Goal: Information Seeking & Learning: Learn about a topic

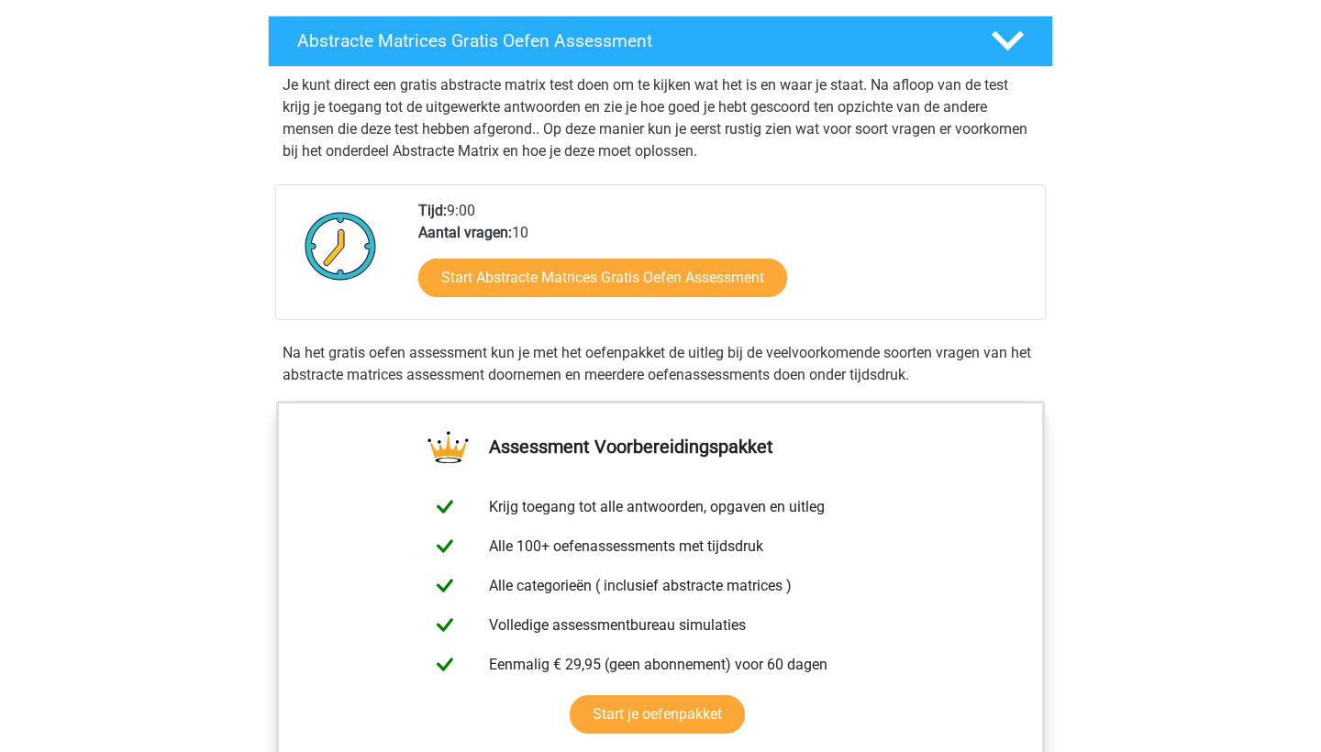
scroll to position [46, 0]
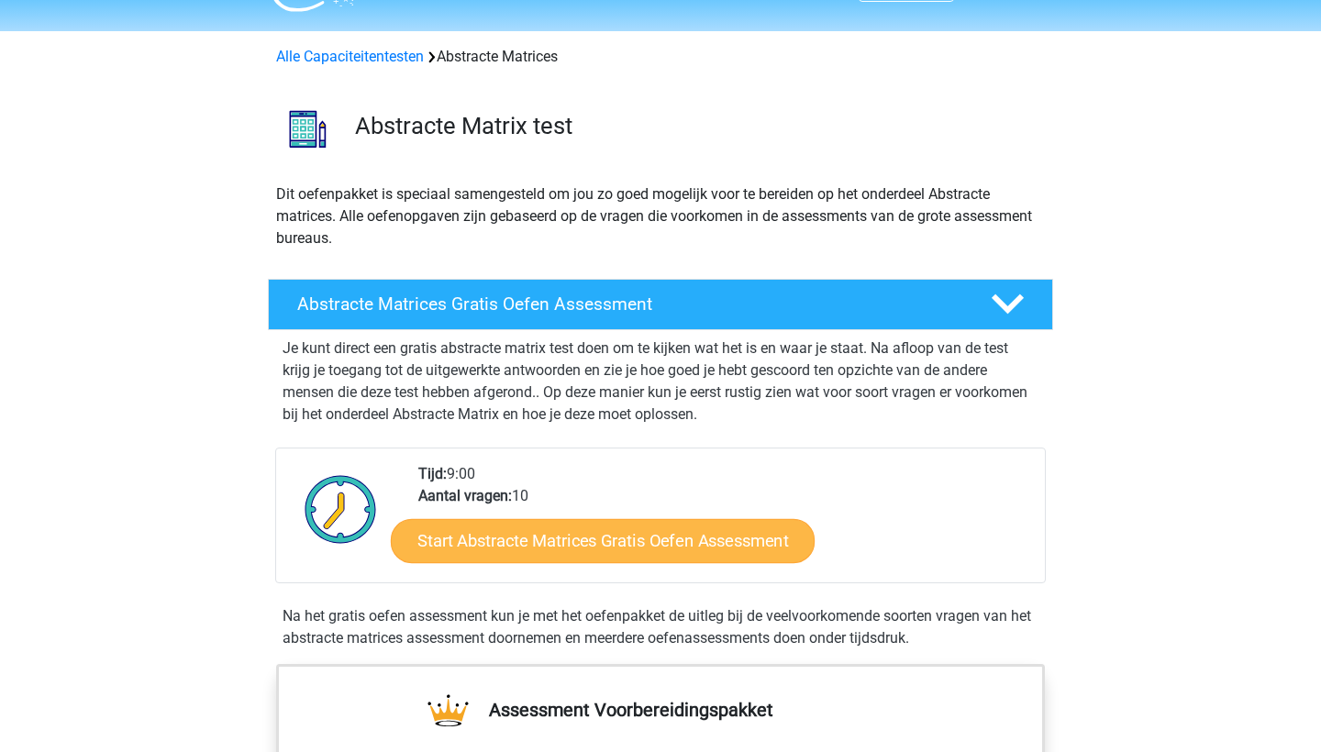
click at [494, 554] on link "Start Abstracte Matrices Gratis Oefen Assessment" at bounding box center [603, 540] width 424 height 44
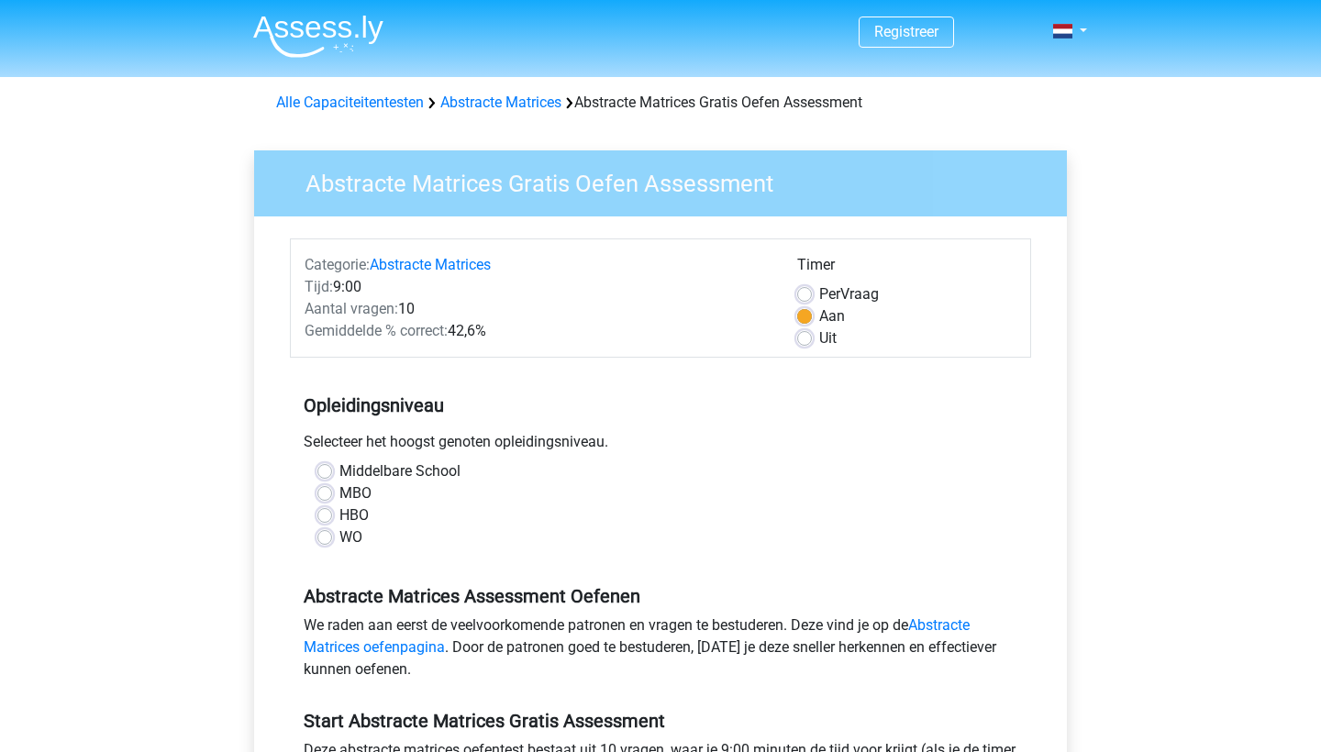
click at [339, 541] on label "WO" at bounding box center [350, 538] width 23 height 22
click at [328, 541] on input "WO" at bounding box center [324, 536] width 15 height 18
radio input "true"
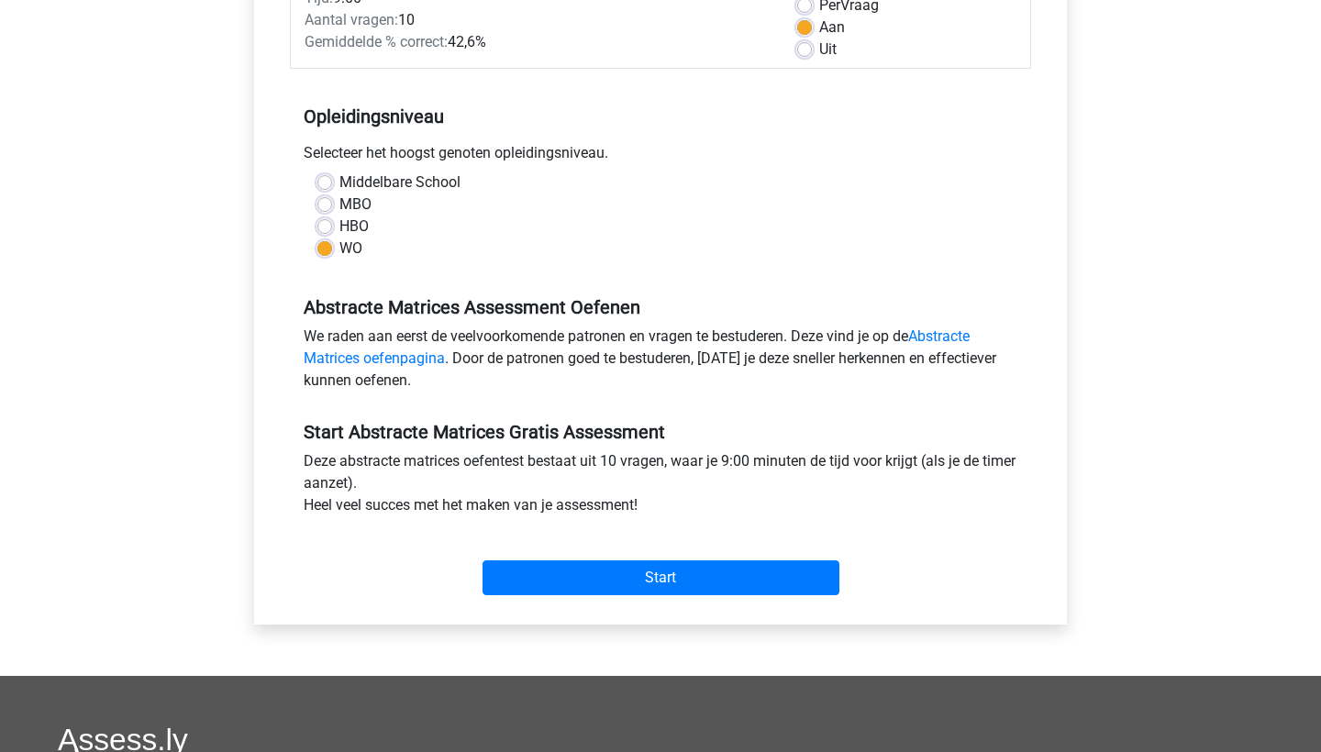
scroll to position [299, 0]
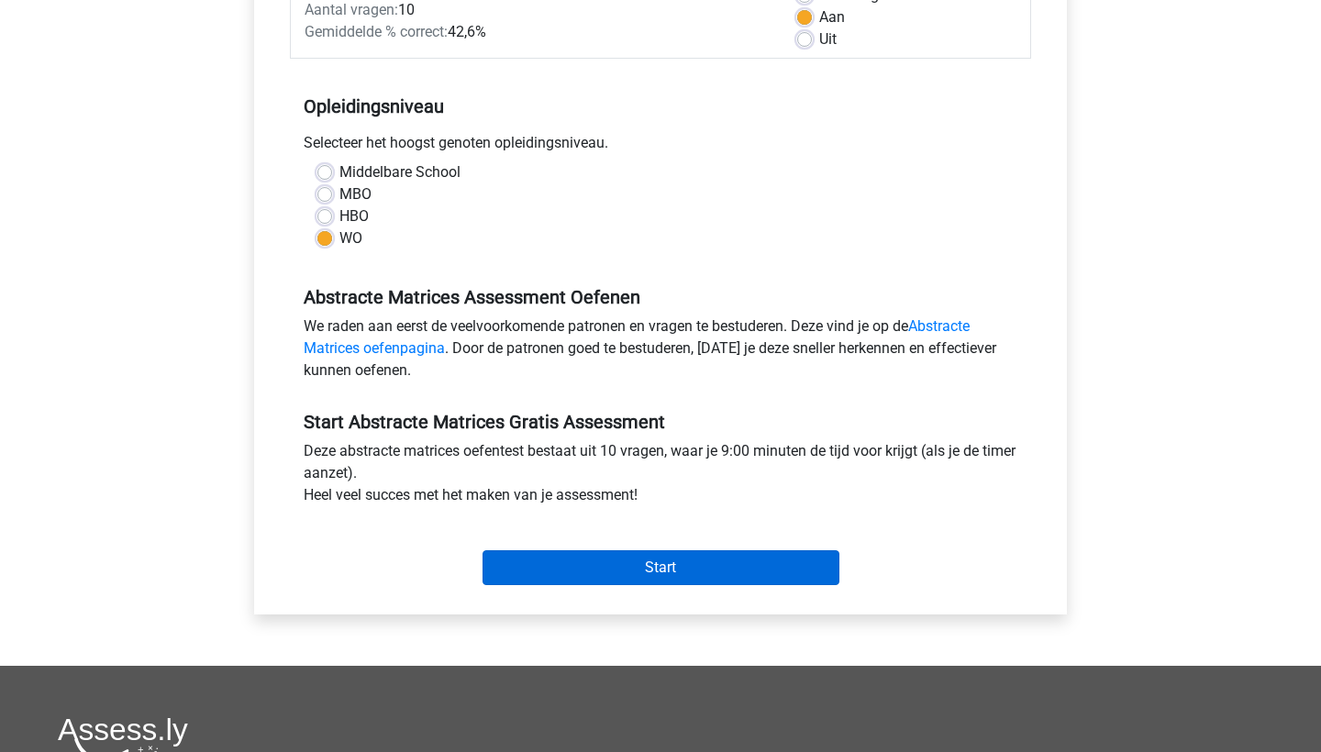
click at [542, 571] on input "Start" at bounding box center [661, 567] width 357 height 35
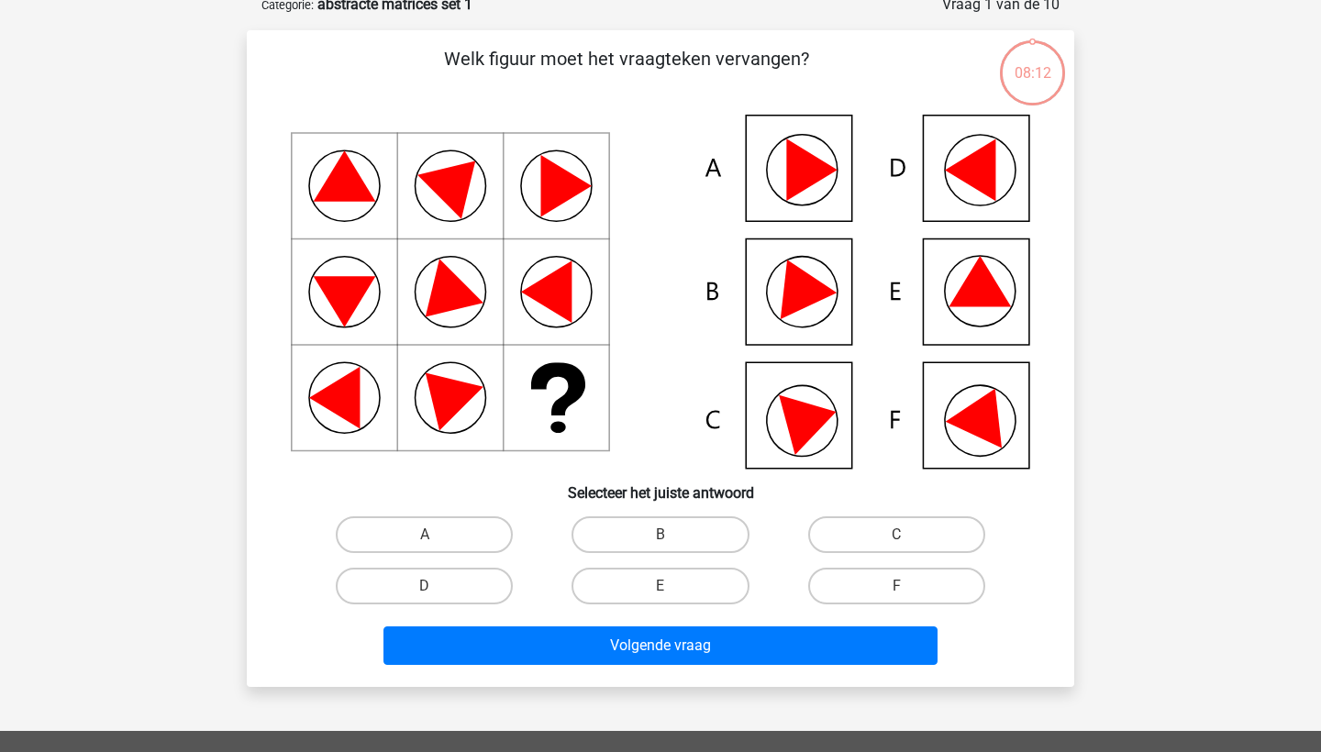
scroll to position [69, 0]
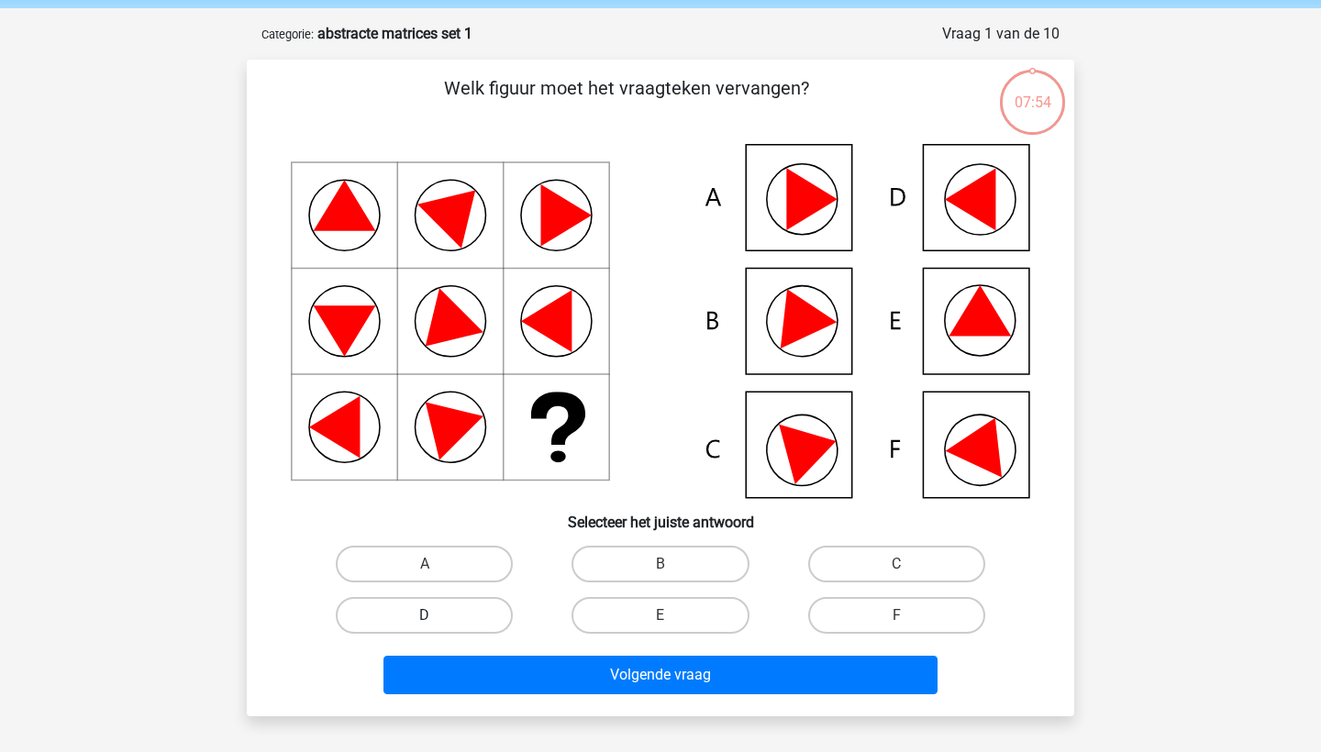
click at [436, 619] on label "D" at bounding box center [424, 615] width 177 height 37
click at [436, 619] on input "D" at bounding box center [431, 622] width 12 height 12
radio input "true"
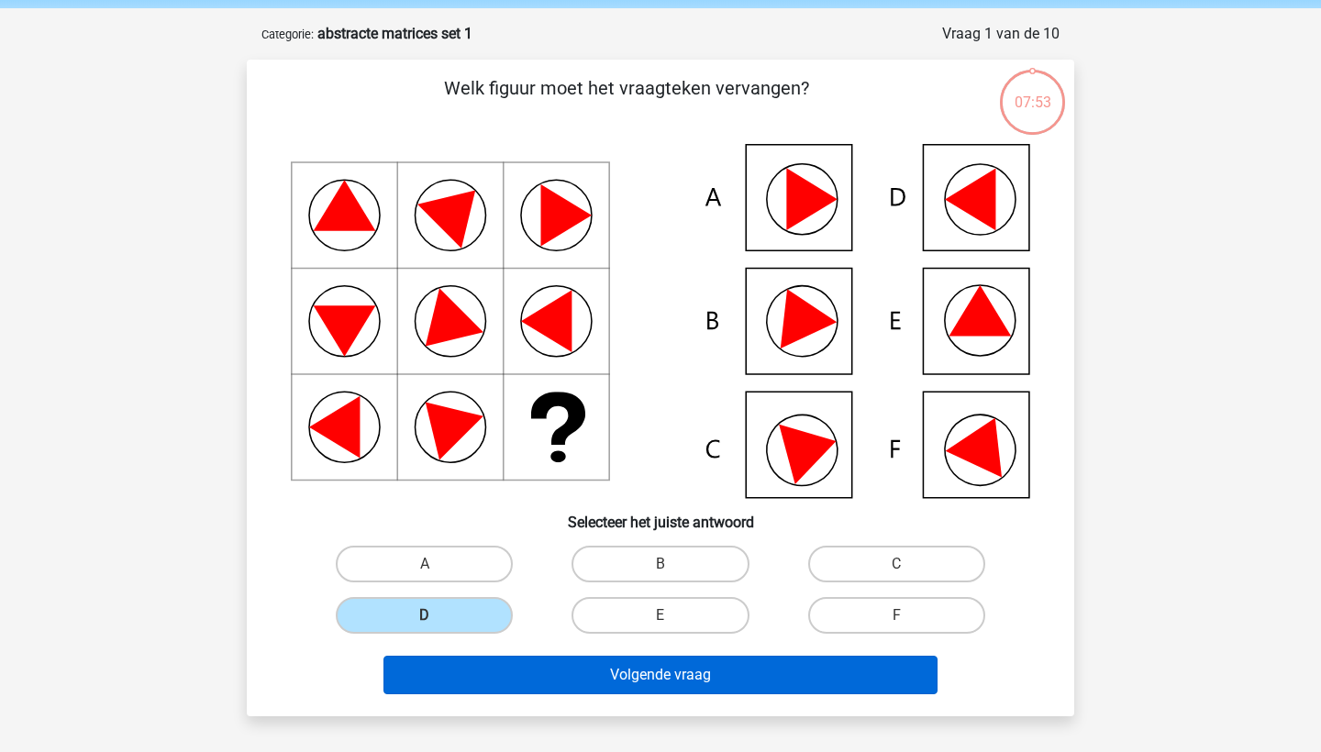
click at [494, 677] on button "Volgende vraag" at bounding box center [660, 675] width 555 height 39
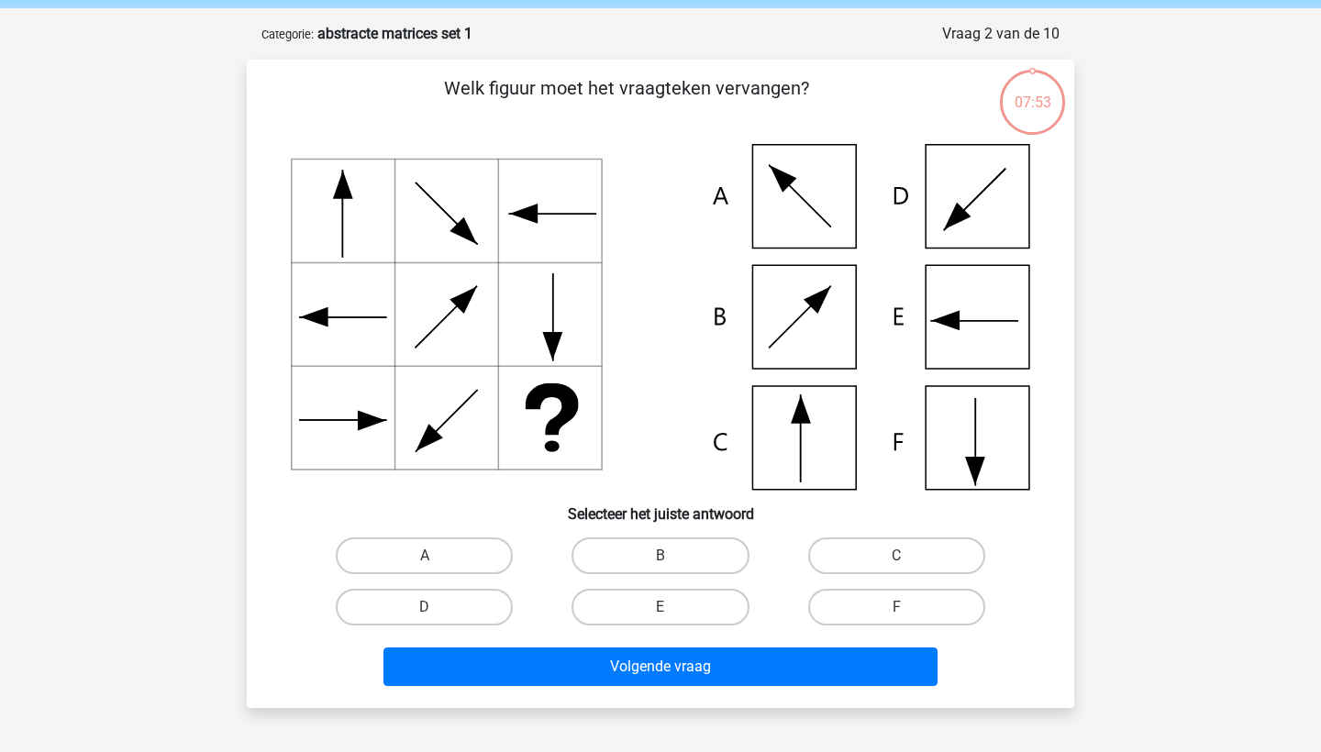
scroll to position [92, 0]
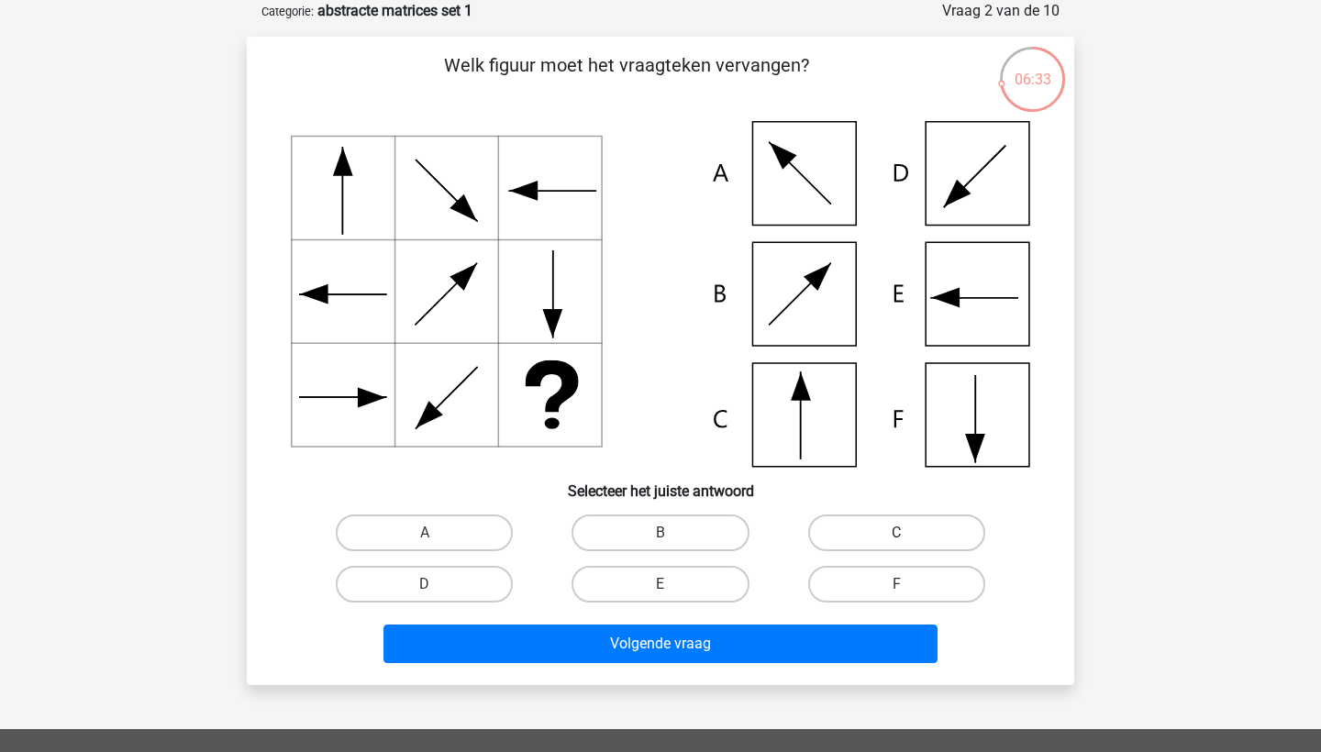
click at [894, 529] on label "C" at bounding box center [896, 533] width 177 height 37
click at [896, 533] on input "C" at bounding box center [902, 539] width 12 height 12
radio input "true"
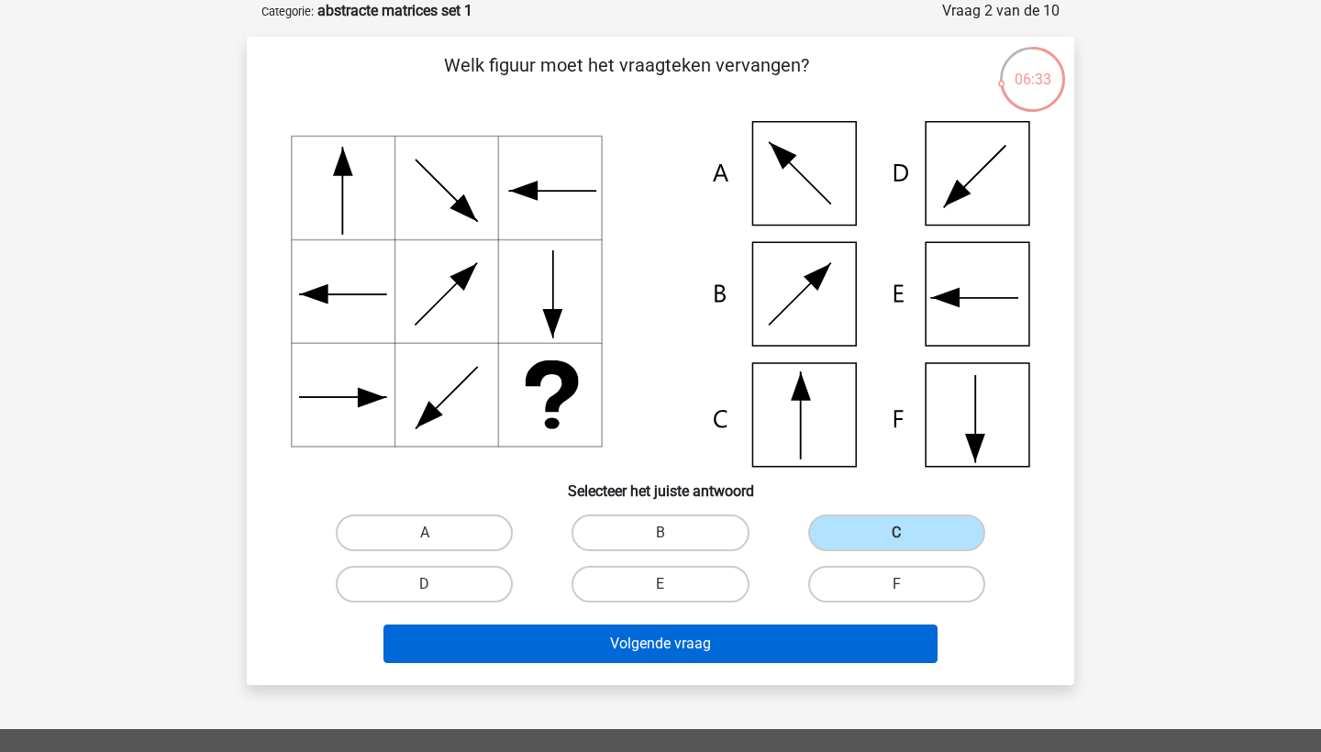
click at [706, 643] on button "Volgende vraag" at bounding box center [660, 644] width 555 height 39
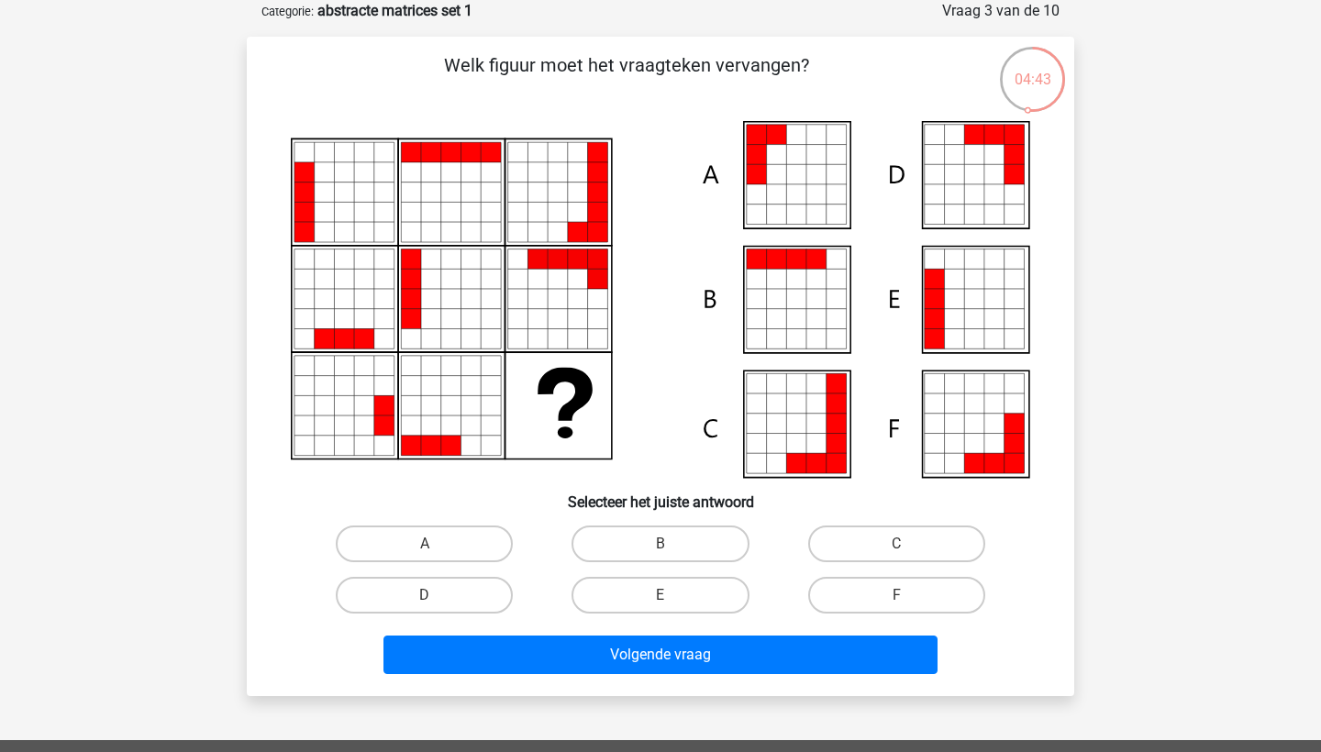
click at [812, 142] on icon at bounding box center [816, 135] width 20 height 20
click at [472, 542] on label "A" at bounding box center [424, 544] width 177 height 37
click at [437, 544] on input "A" at bounding box center [431, 550] width 12 height 12
radio input "true"
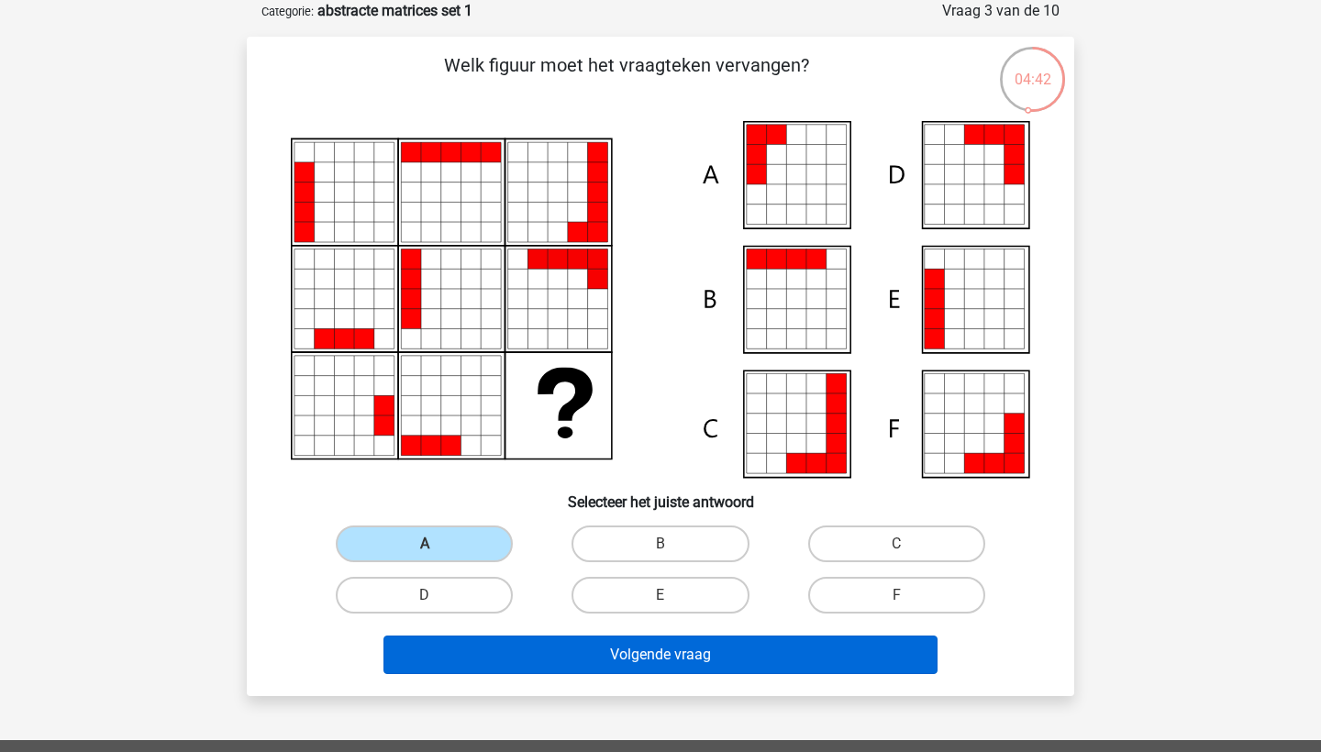
click at [549, 653] on button "Volgende vraag" at bounding box center [660, 655] width 555 height 39
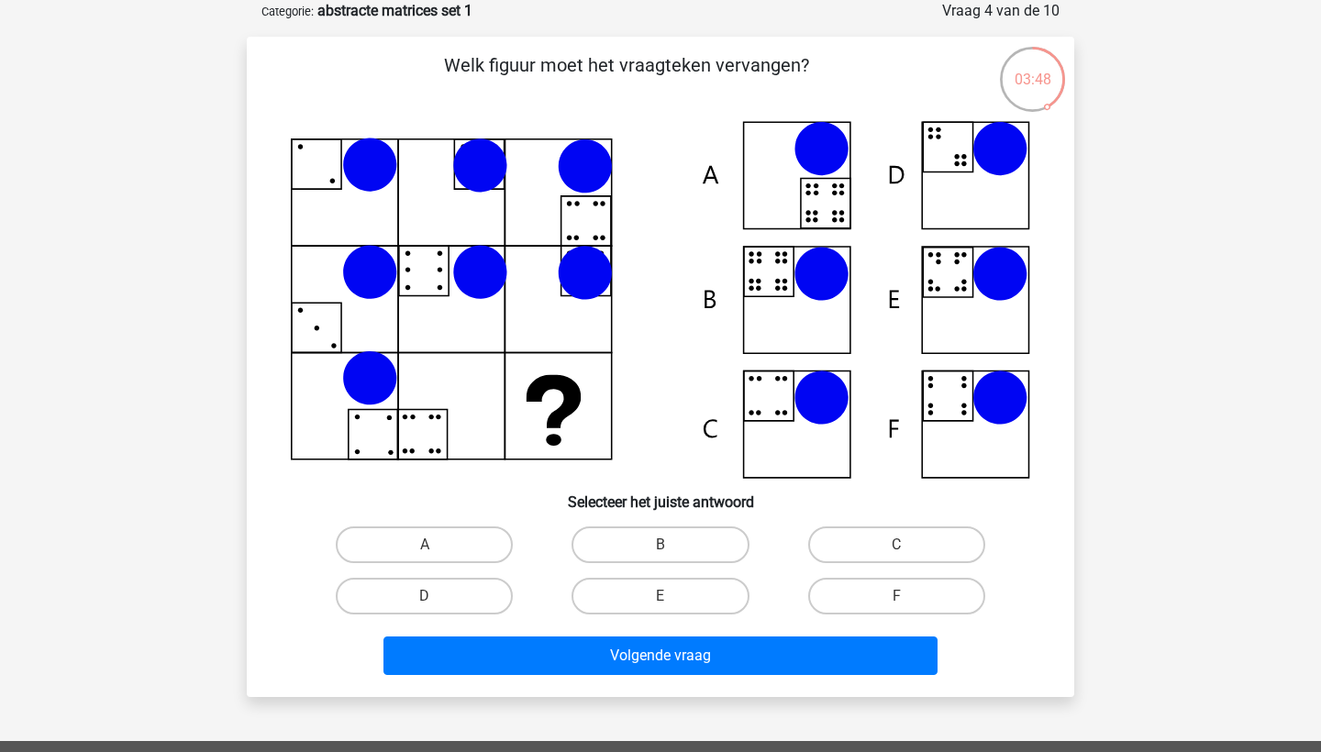
click at [661, 602] on input "E" at bounding box center [667, 602] width 12 height 12
radio input "true"
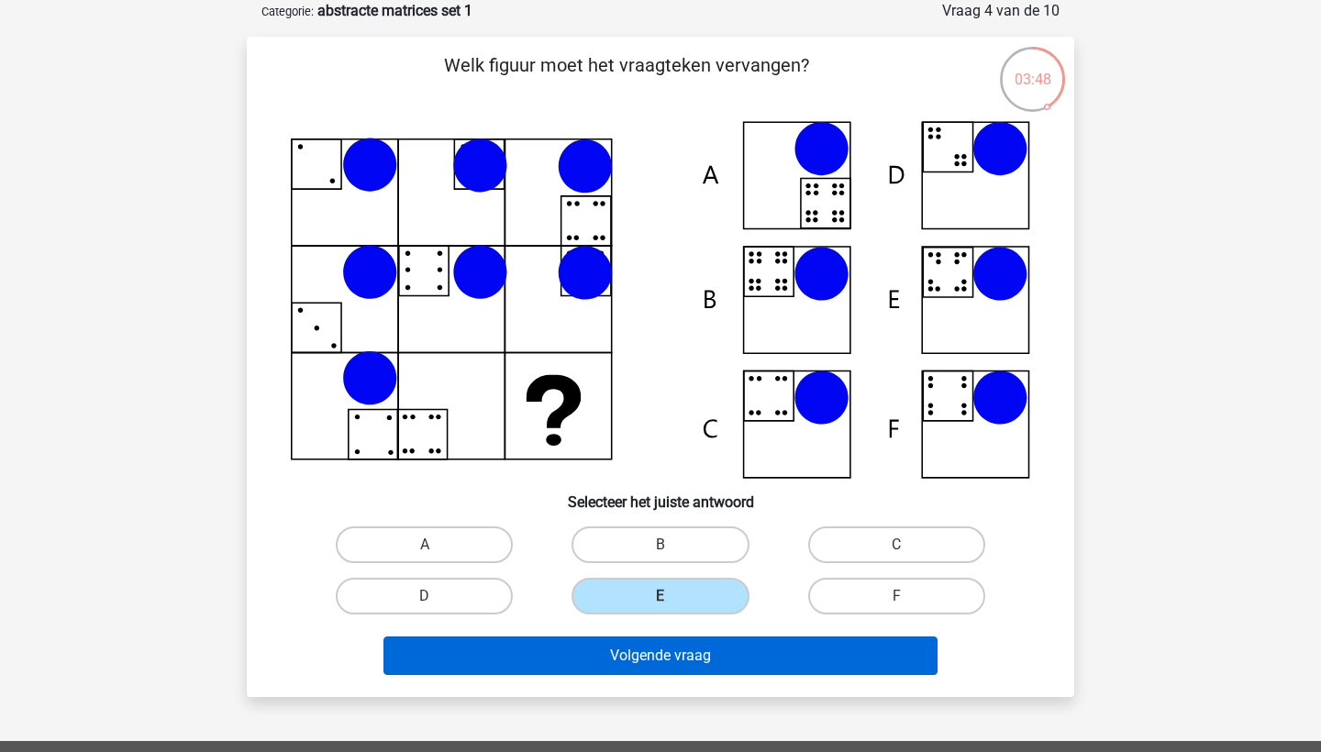
click at [642, 653] on button "Volgende vraag" at bounding box center [660, 656] width 555 height 39
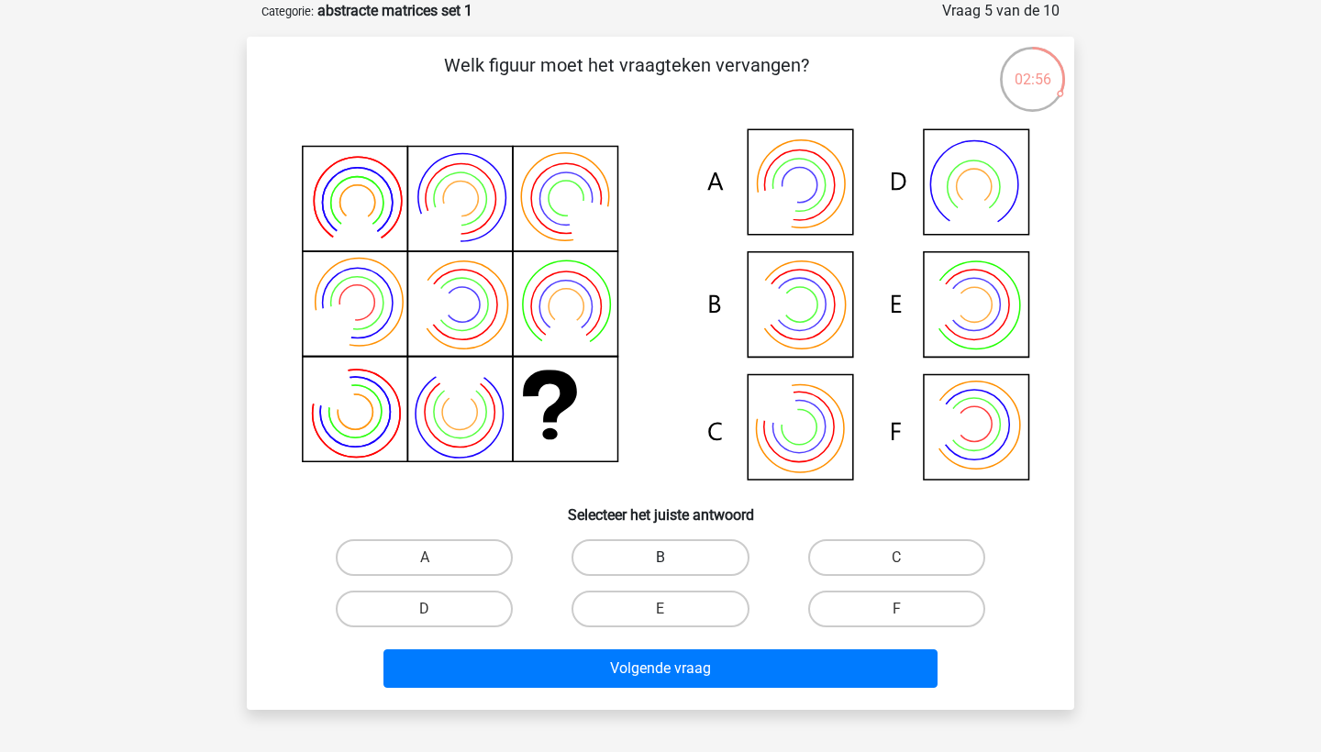
click at [678, 557] on label "B" at bounding box center [660, 557] width 177 height 37
click at [672, 558] on input "B" at bounding box center [667, 564] width 12 height 12
radio input "true"
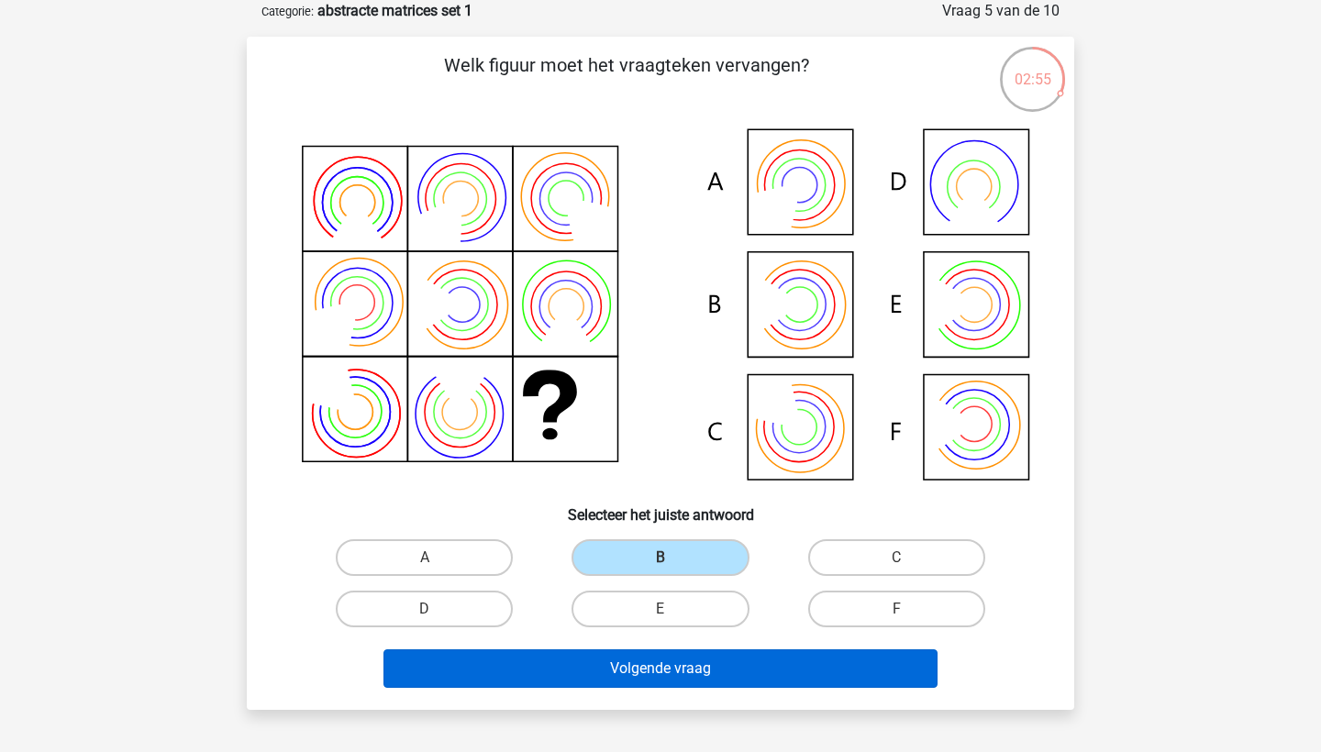
click at [645, 672] on button "Volgende vraag" at bounding box center [660, 669] width 555 height 39
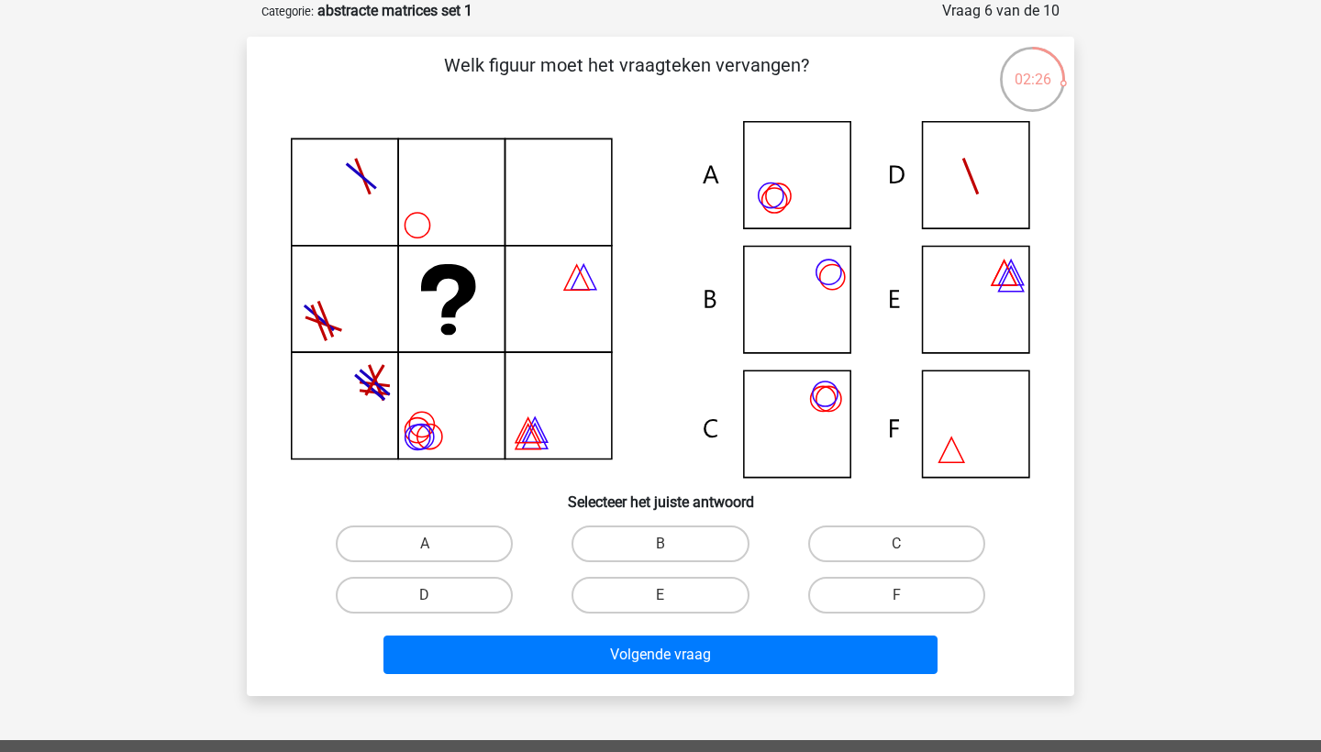
click at [645, 672] on button "Volgende vraag" at bounding box center [660, 655] width 555 height 39
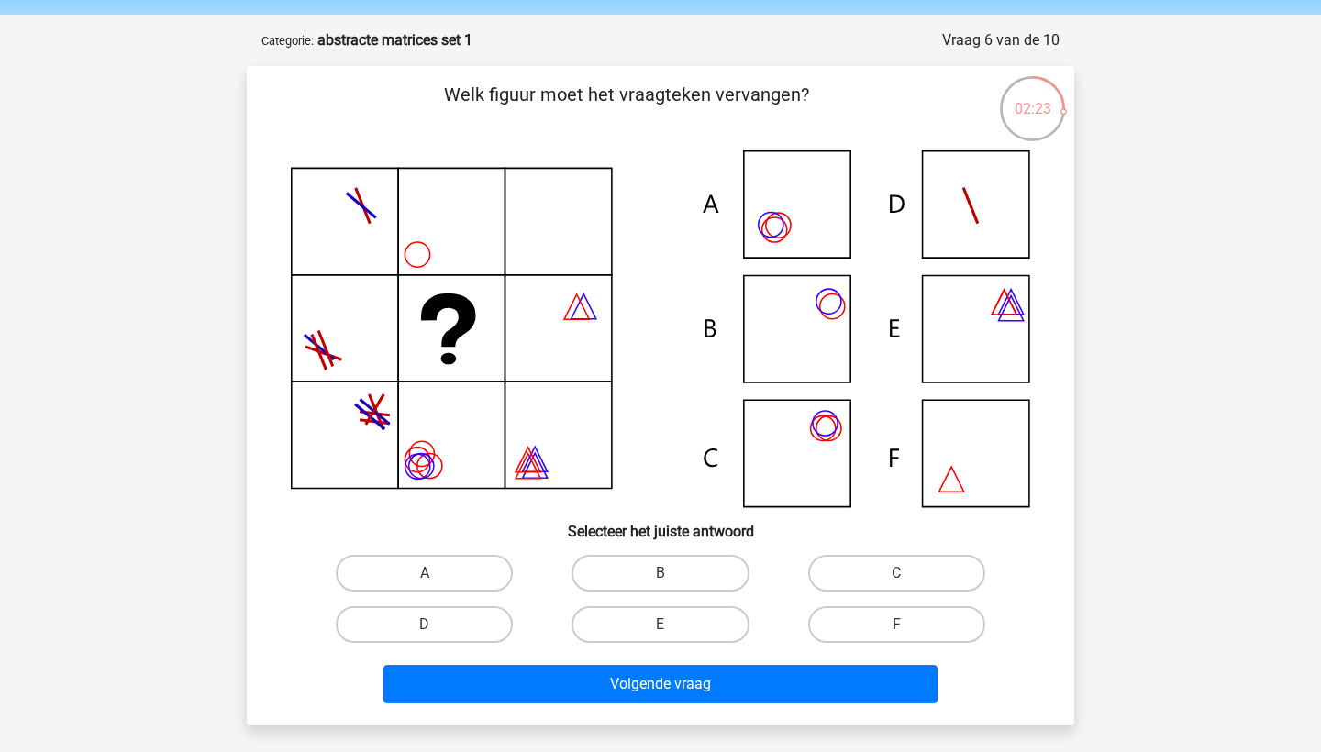
scroll to position [61, 0]
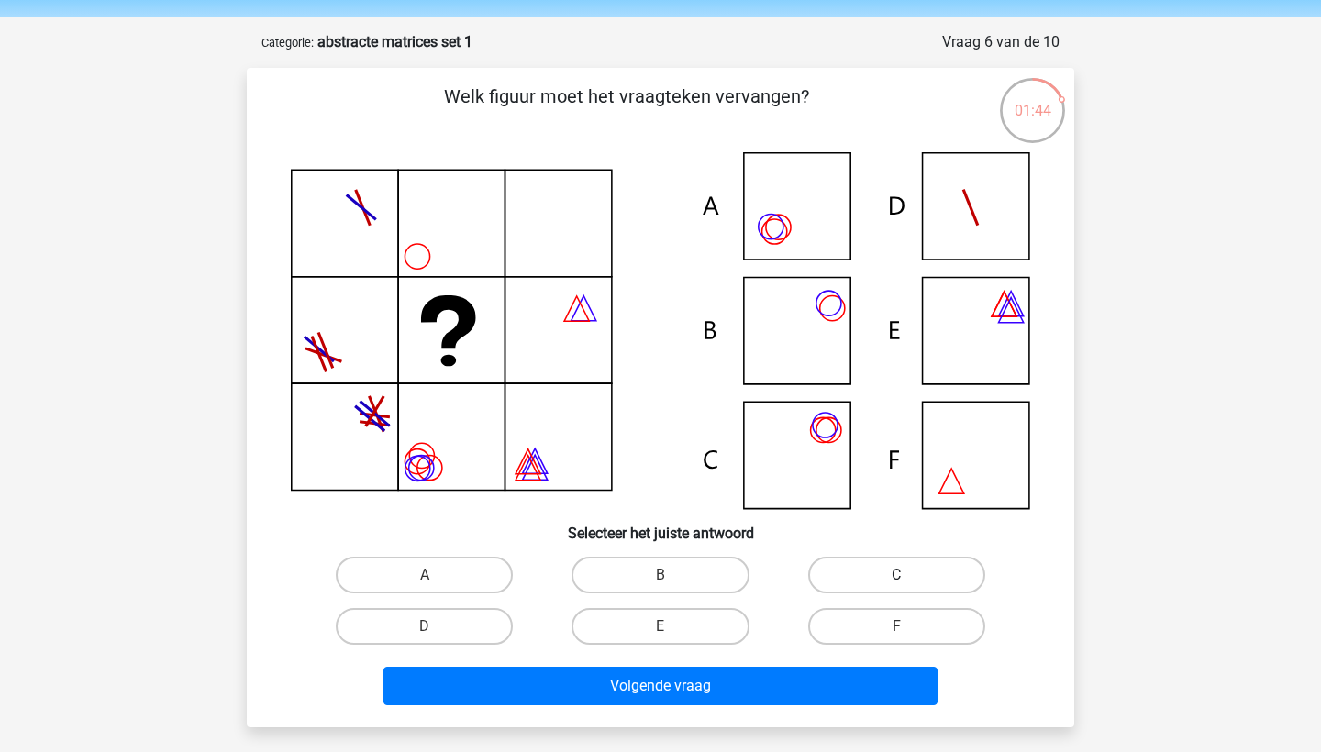
click at [883, 561] on label "C" at bounding box center [896, 575] width 177 height 37
click at [896, 575] on input "C" at bounding box center [902, 581] width 12 height 12
radio input "true"
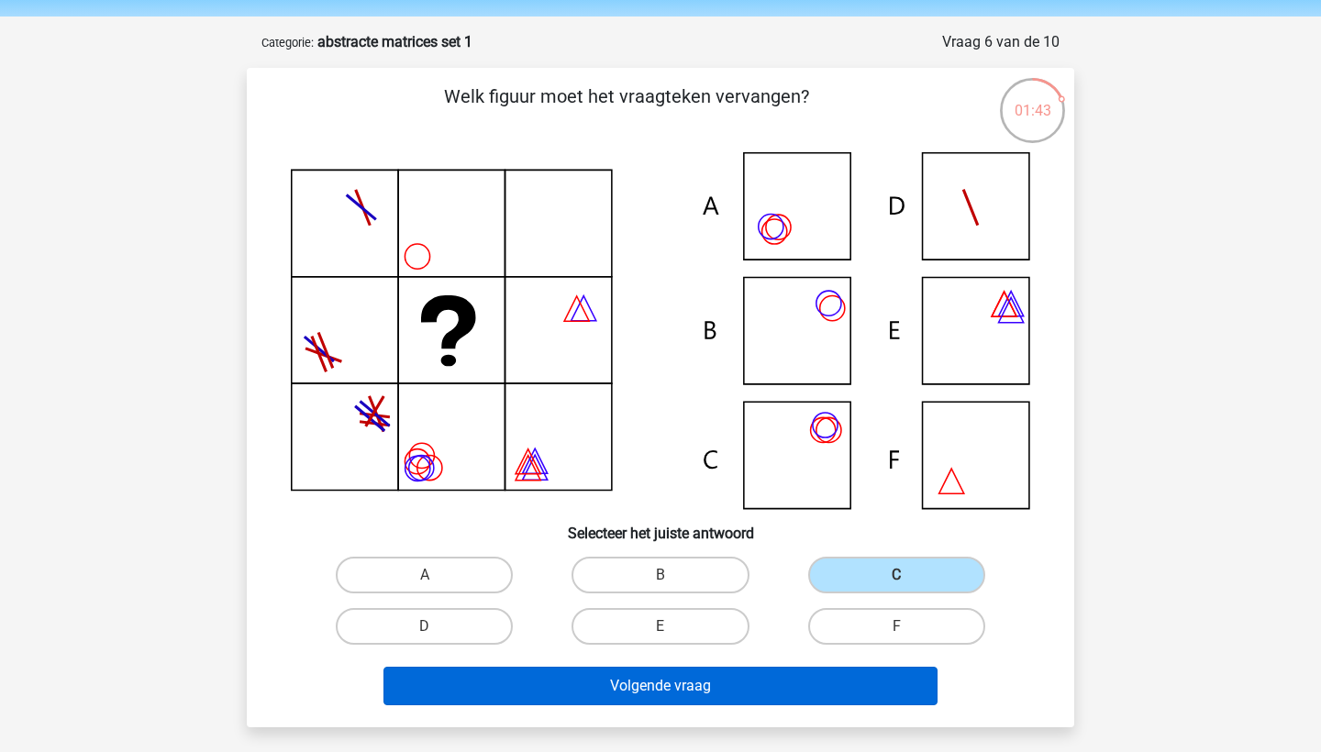
click at [726, 676] on button "Volgende vraag" at bounding box center [660, 686] width 555 height 39
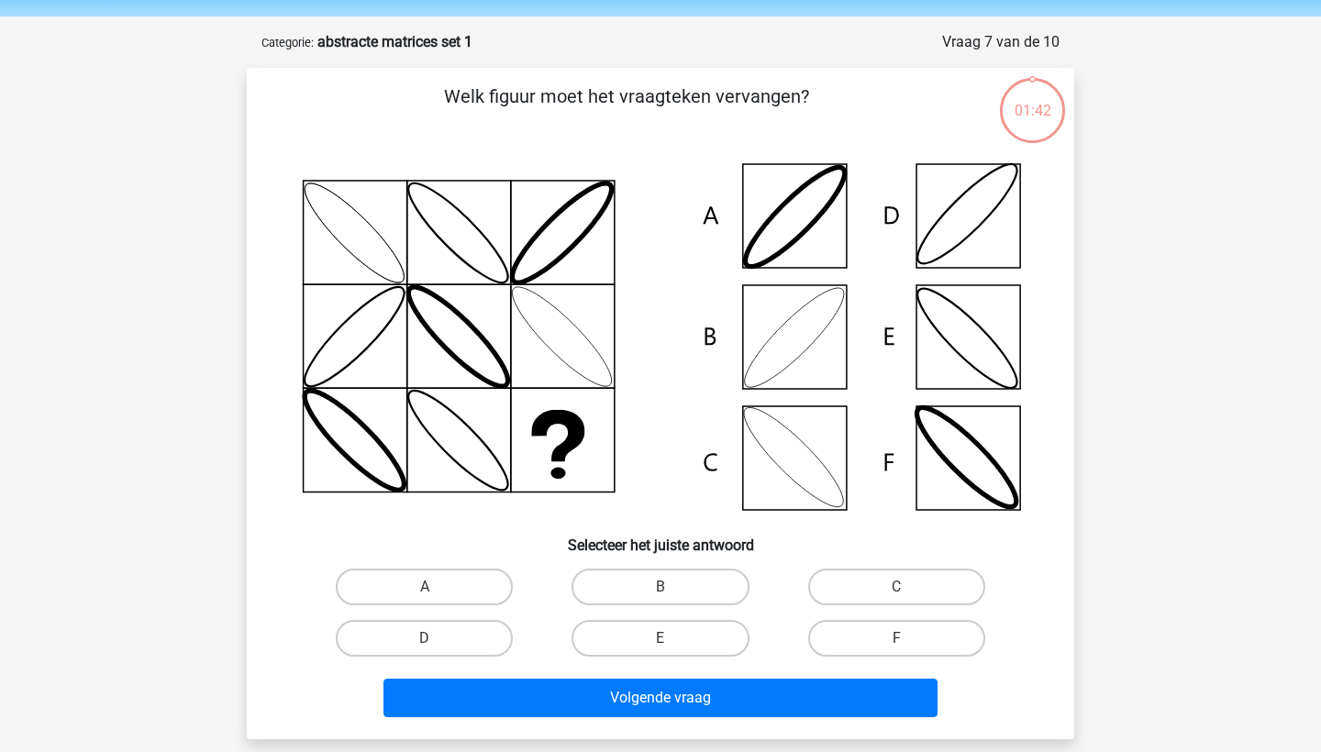
scroll to position [92, 0]
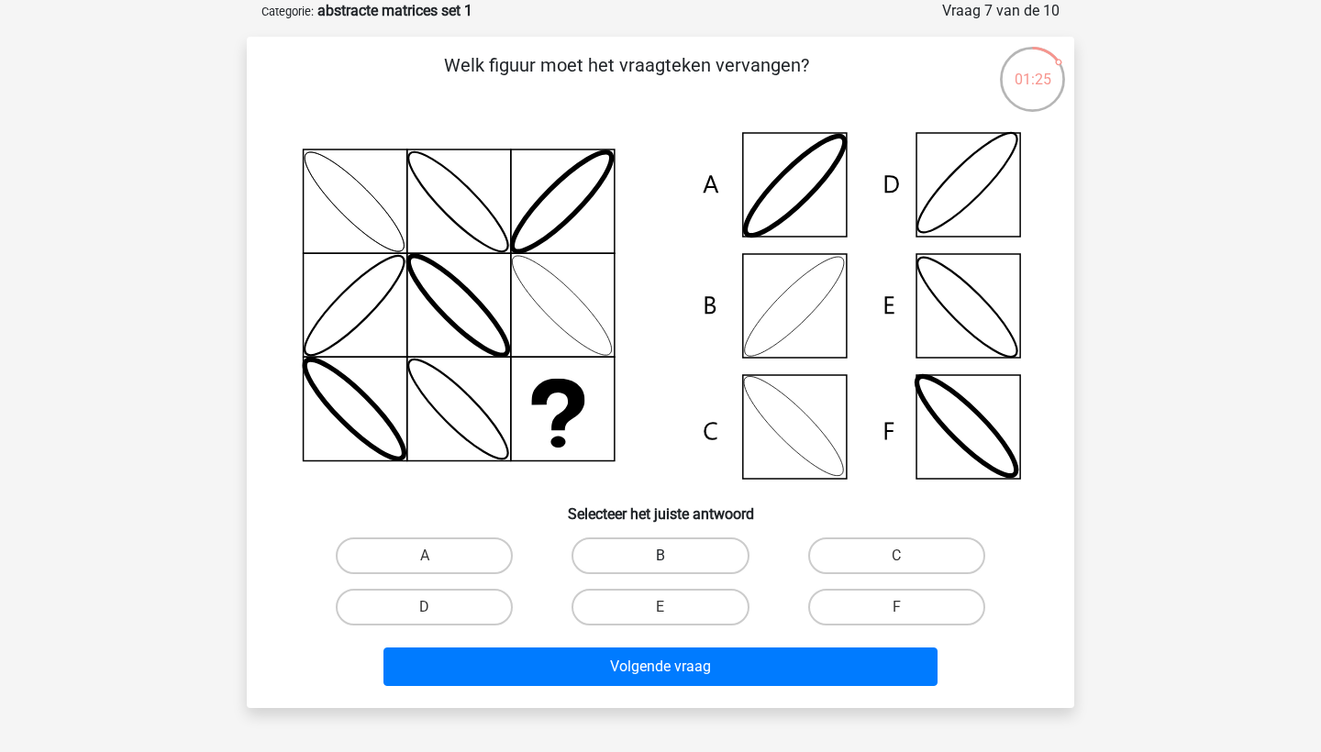
click at [701, 558] on label "B" at bounding box center [660, 556] width 177 height 37
click at [672, 558] on input "B" at bounding box center [667, 562] width 12 height 12
radio input "true"
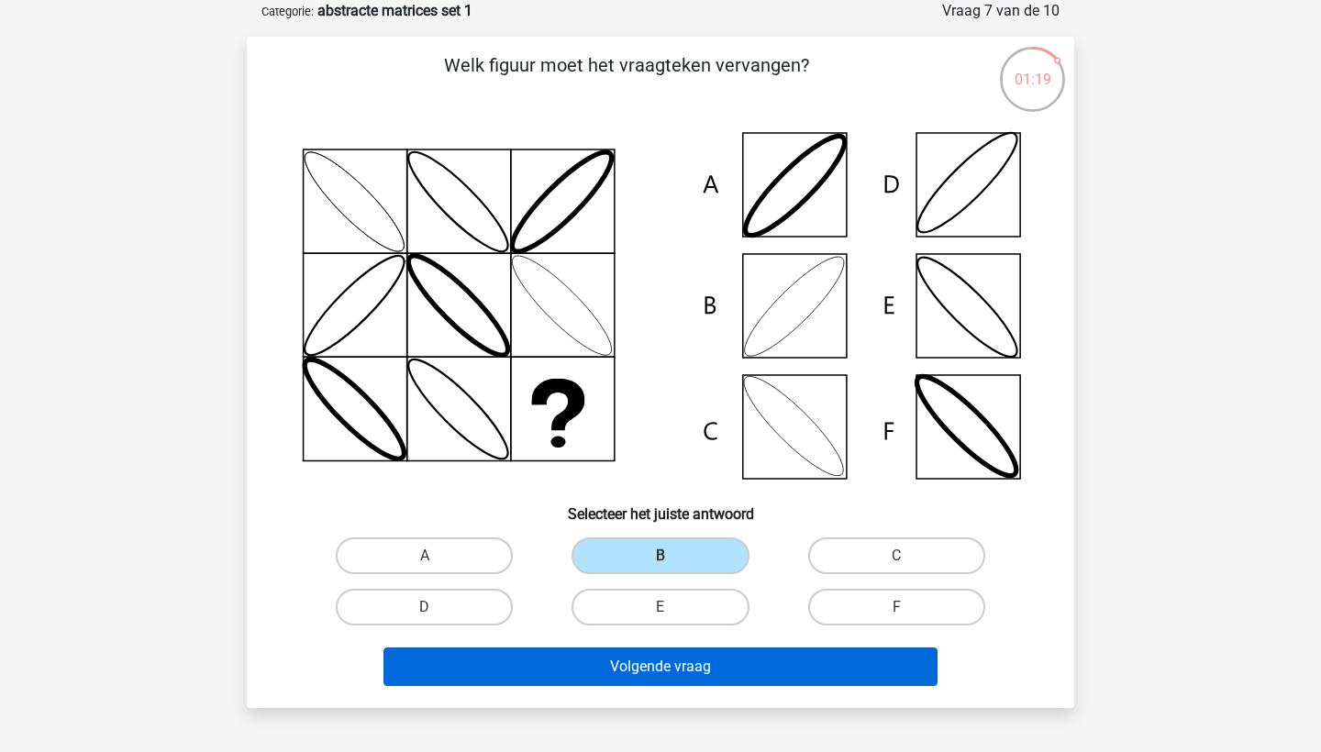
click at [737, 657] on button "Volgende vraag" at bounding box center [660, 667] width 555 height 39
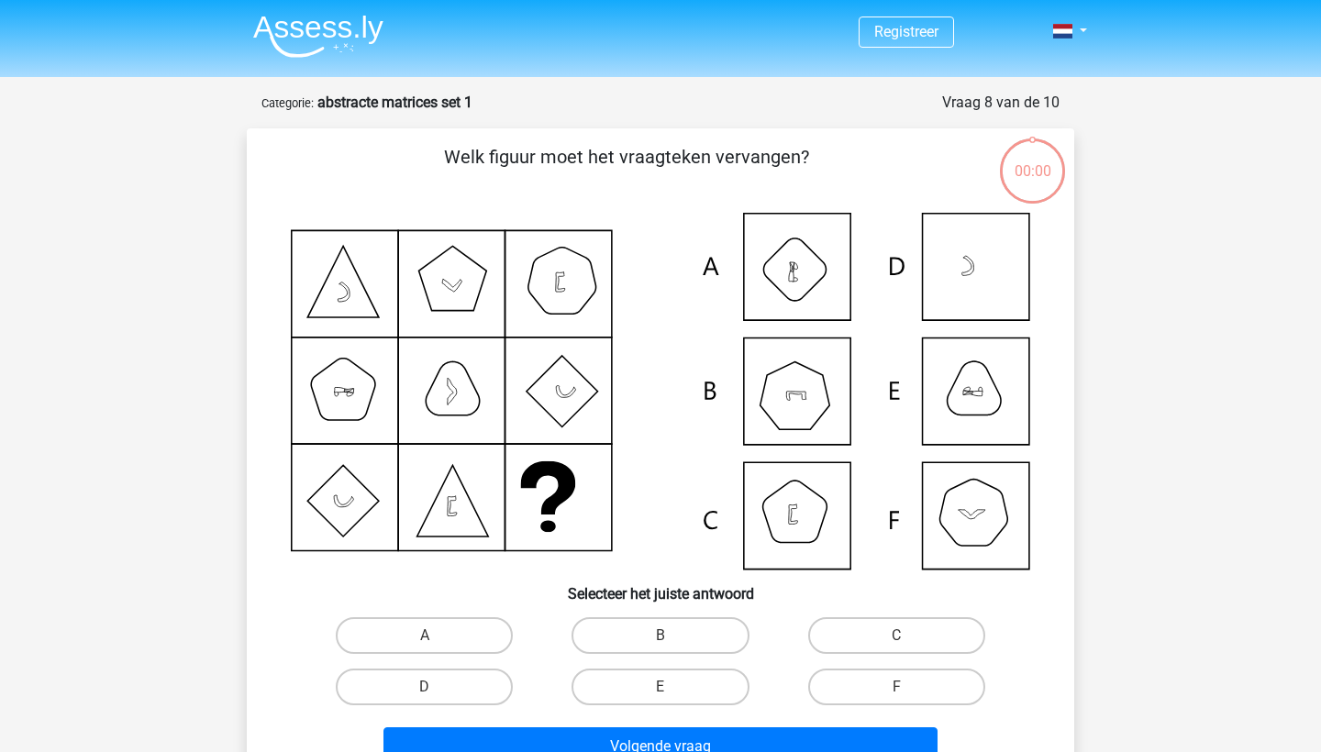
scroll to position [92, 0]
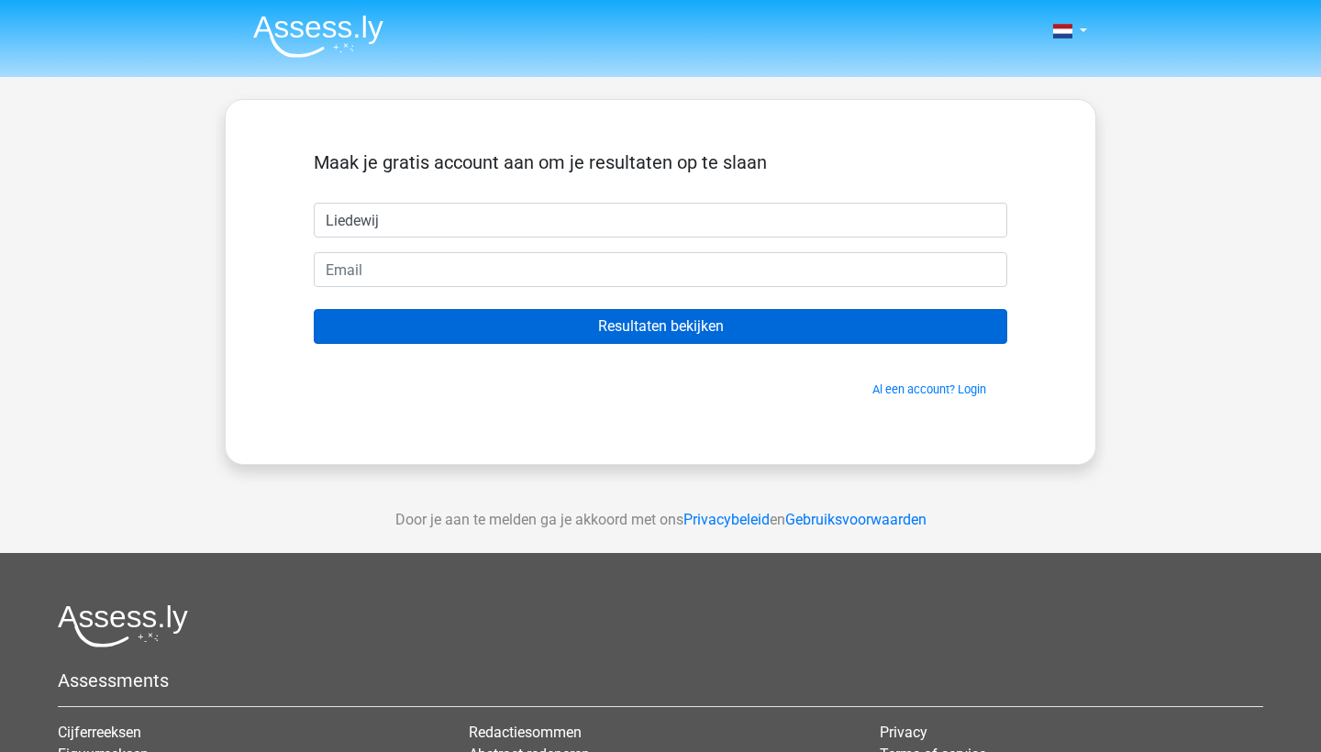
type input "Liedewij"
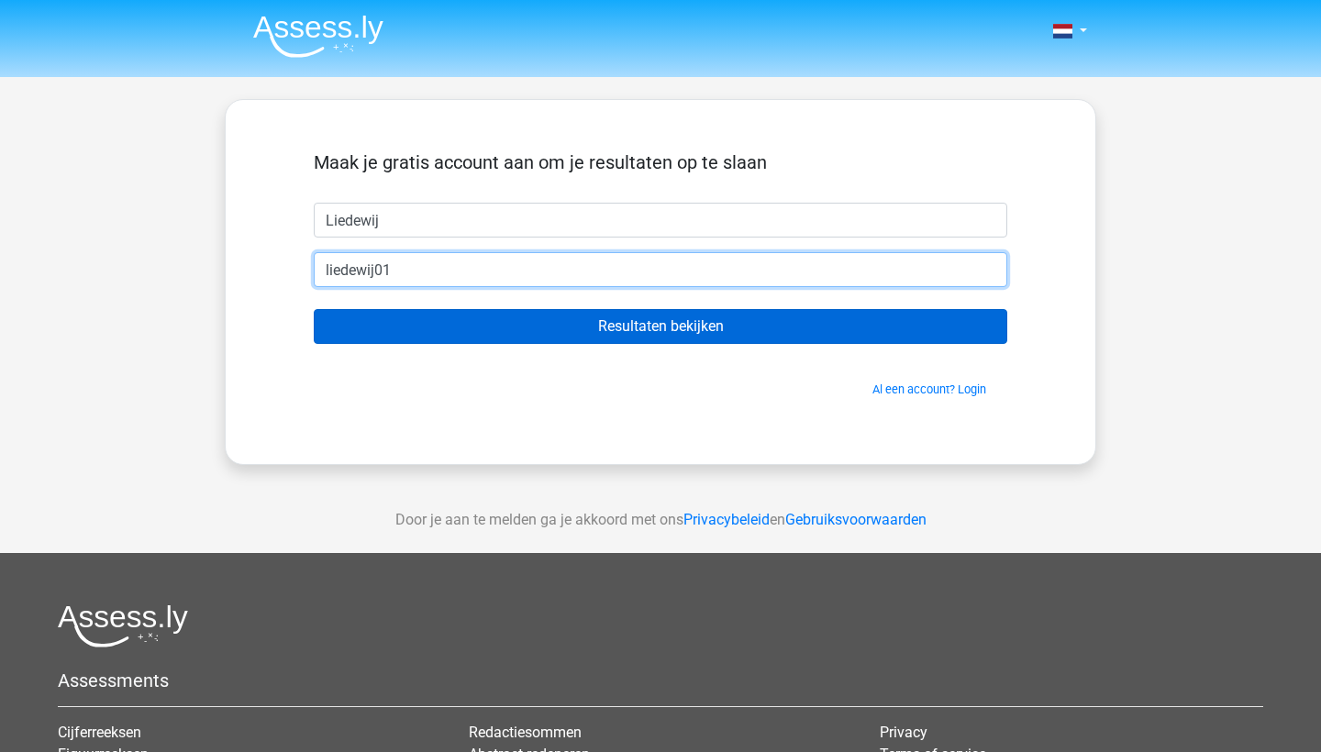
type input "liedewij01@"
type input "[EMAIL_ADDRESS][DOMAIN_NAME]"
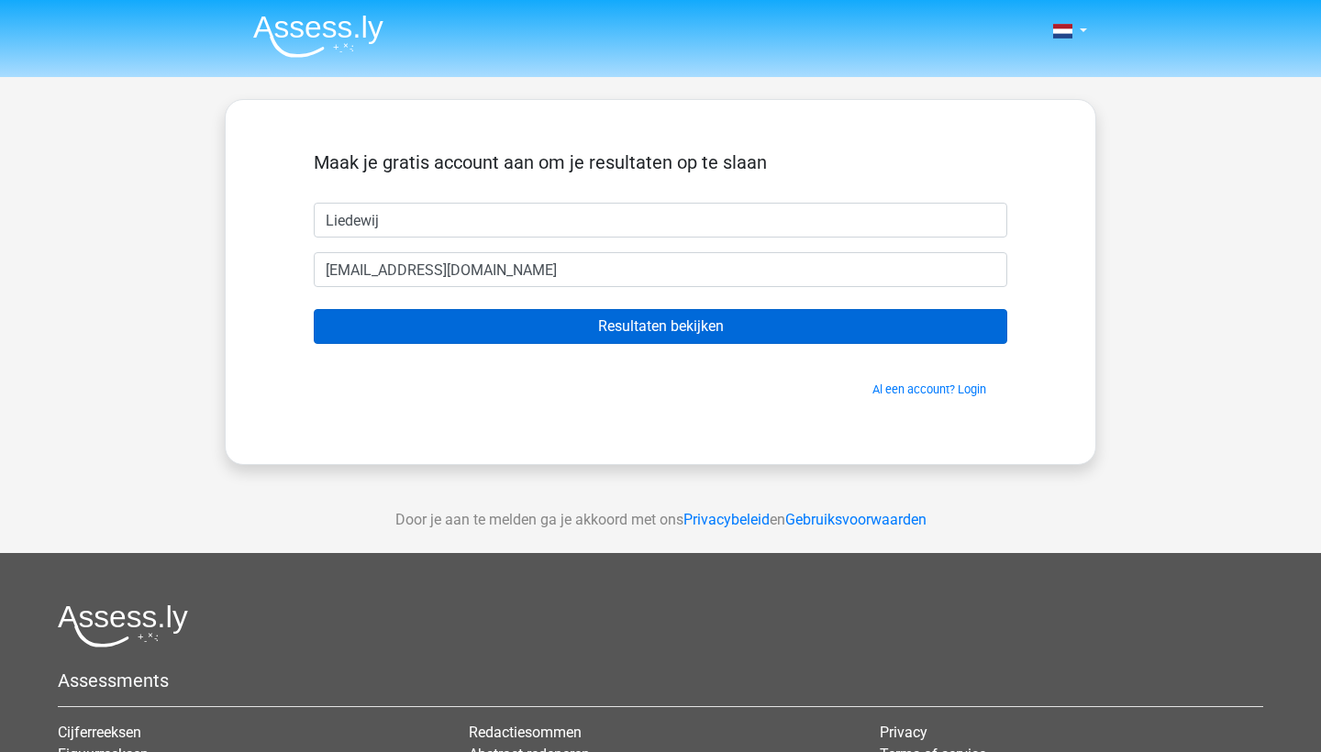
click at [405, 320] on input "Resultaten bekijken" at bounding box center [661, 326] width 694 height 35
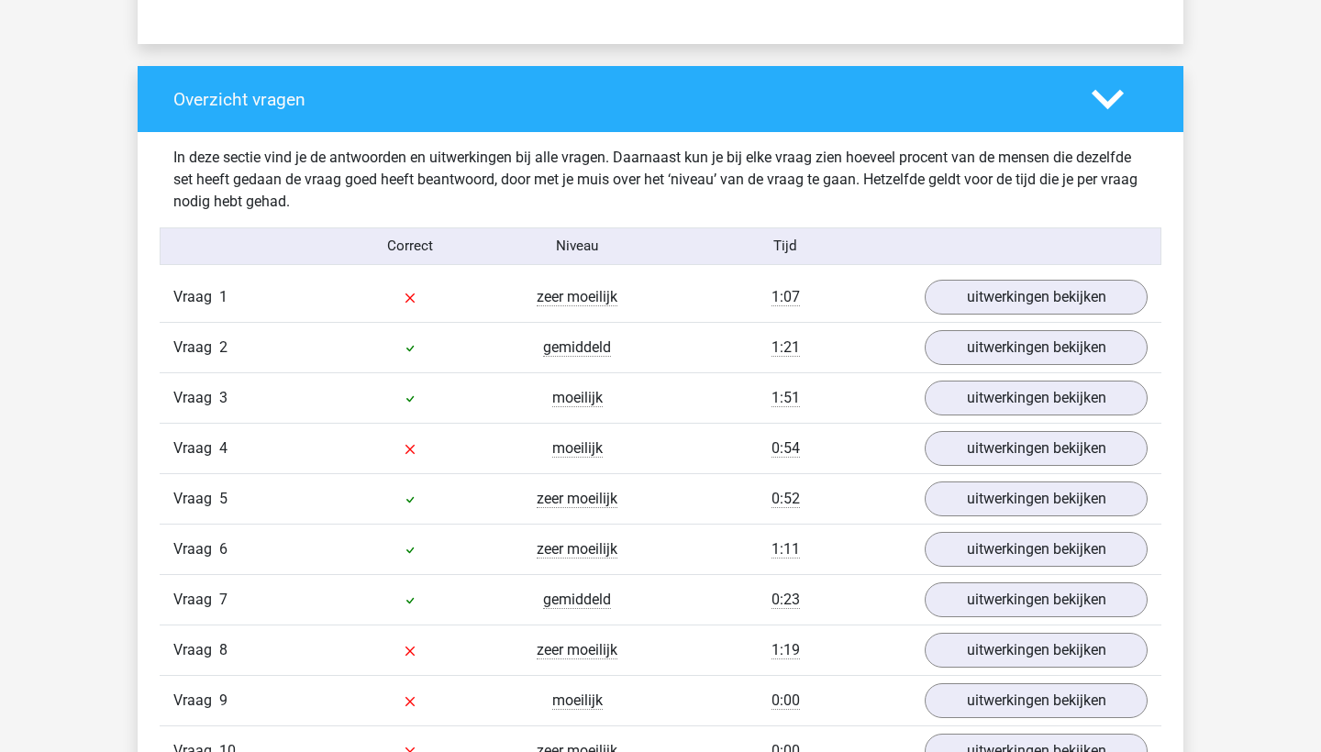
scroll to position [1395, 0]
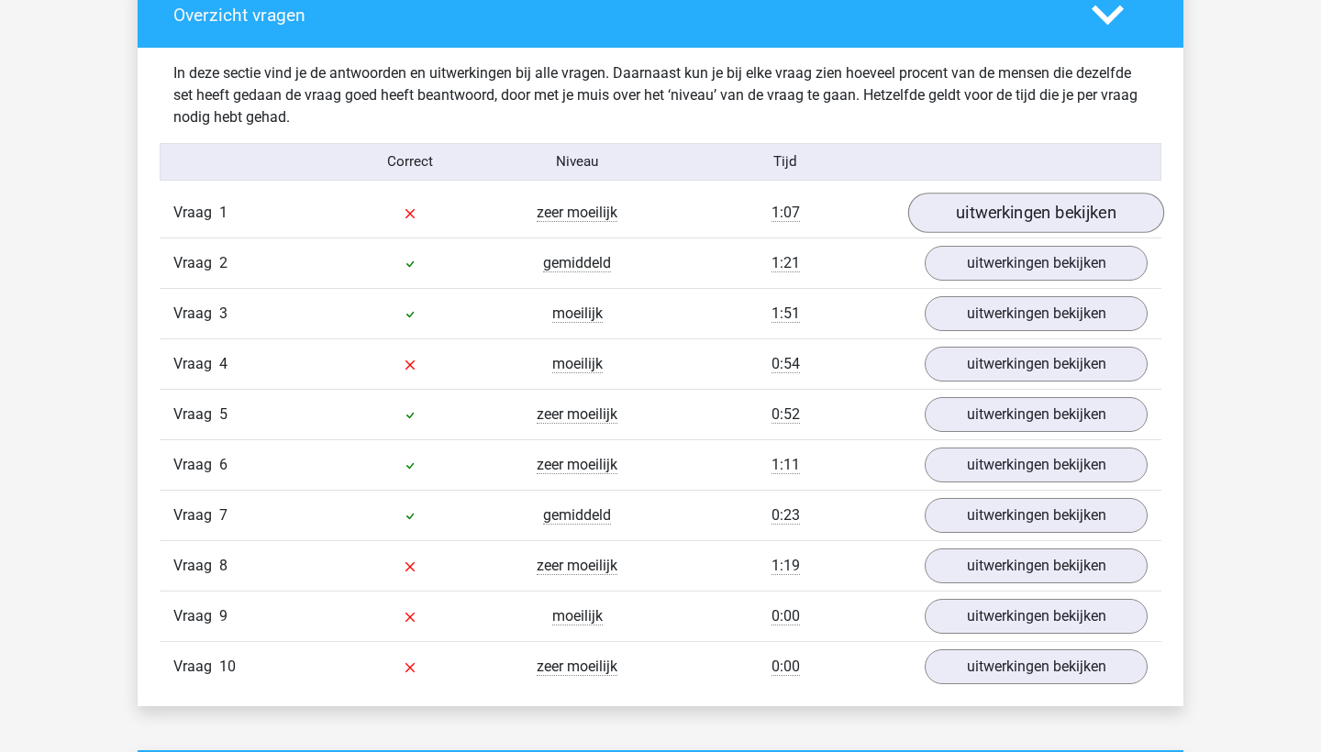
click at [1087, 210] on link "uitwerkingen bekijken" at bounding box center [1036, 213] width 256 height 40
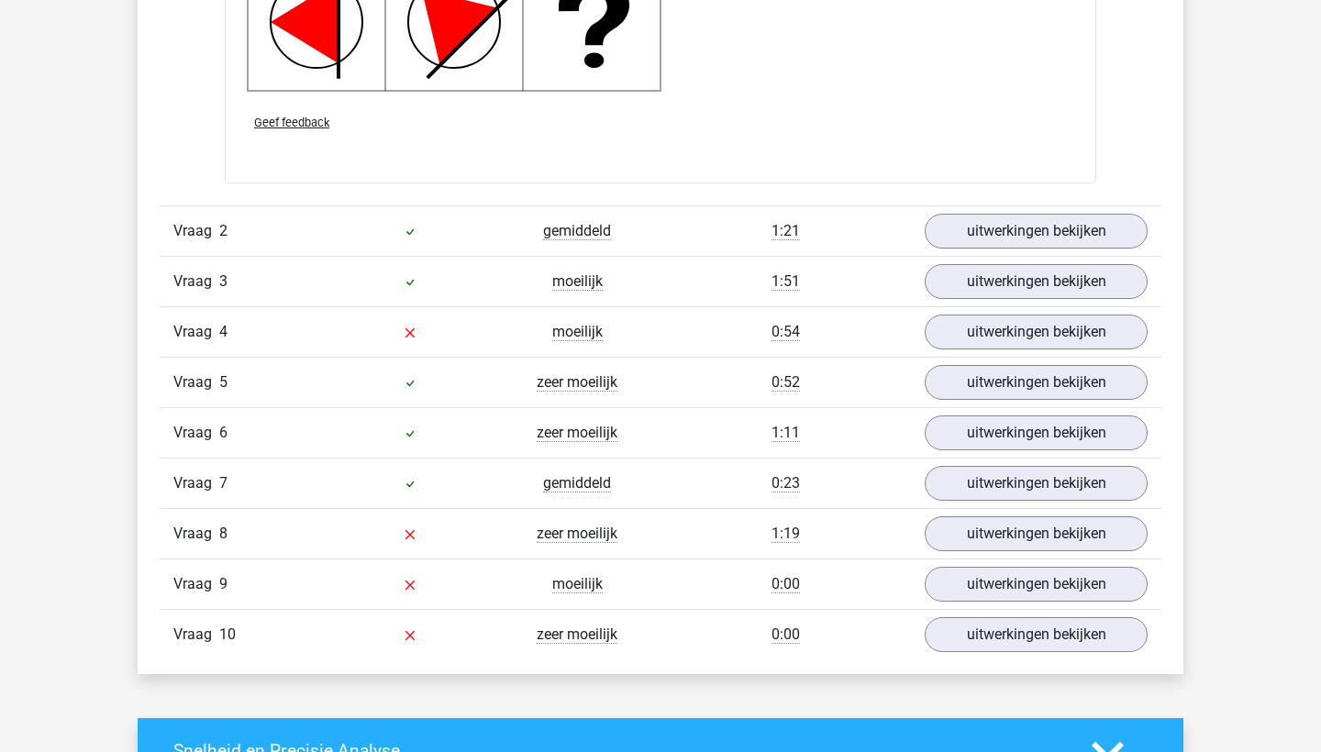
scroll to position [2838, 0]
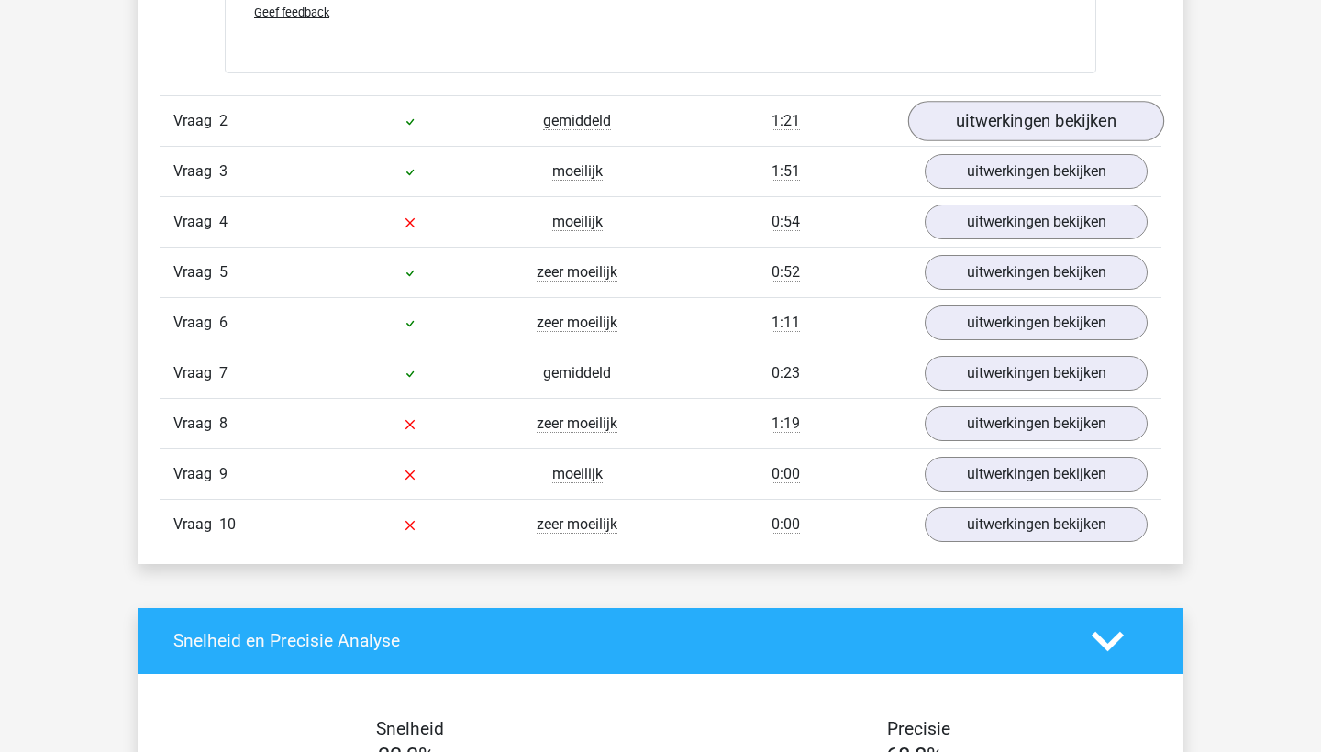
click at [958, 113] on link "uitwerkingen bekijken" at bounding box center [1036, 121] width 256 height 40
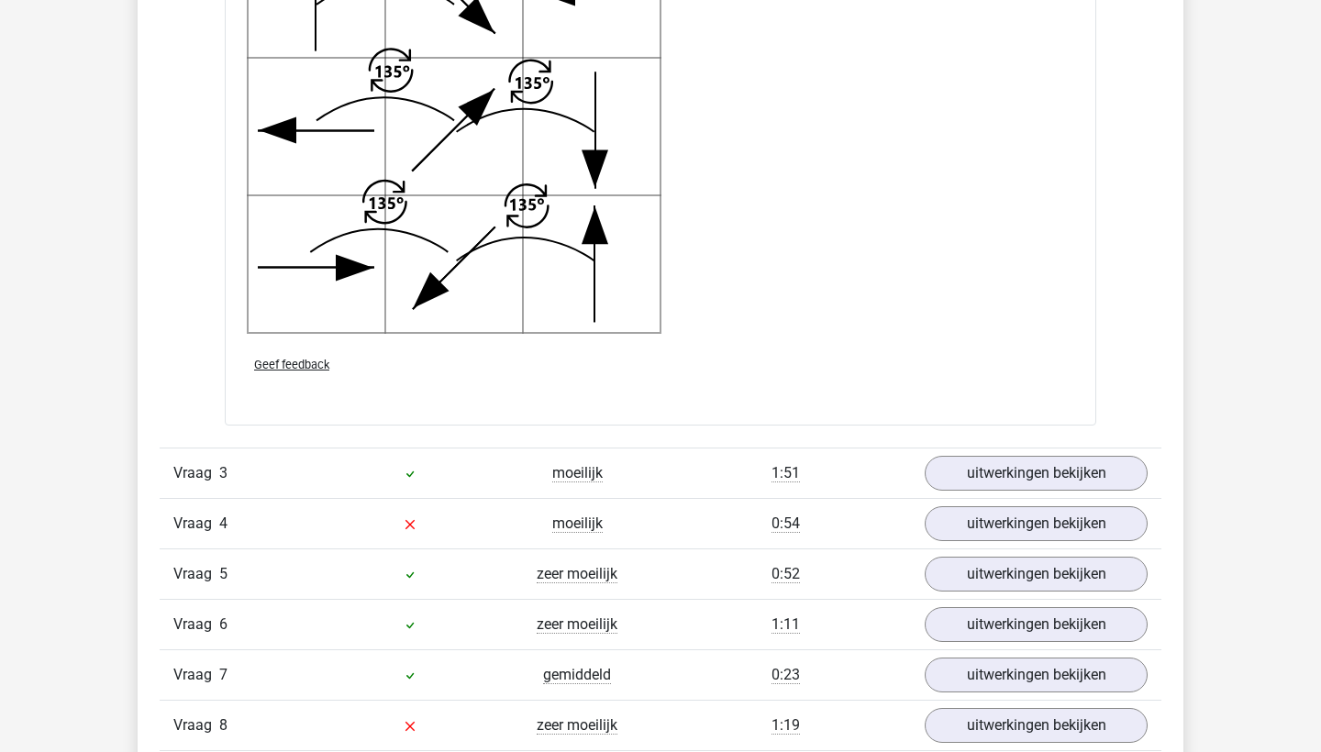
scroll to position [4004, 0]
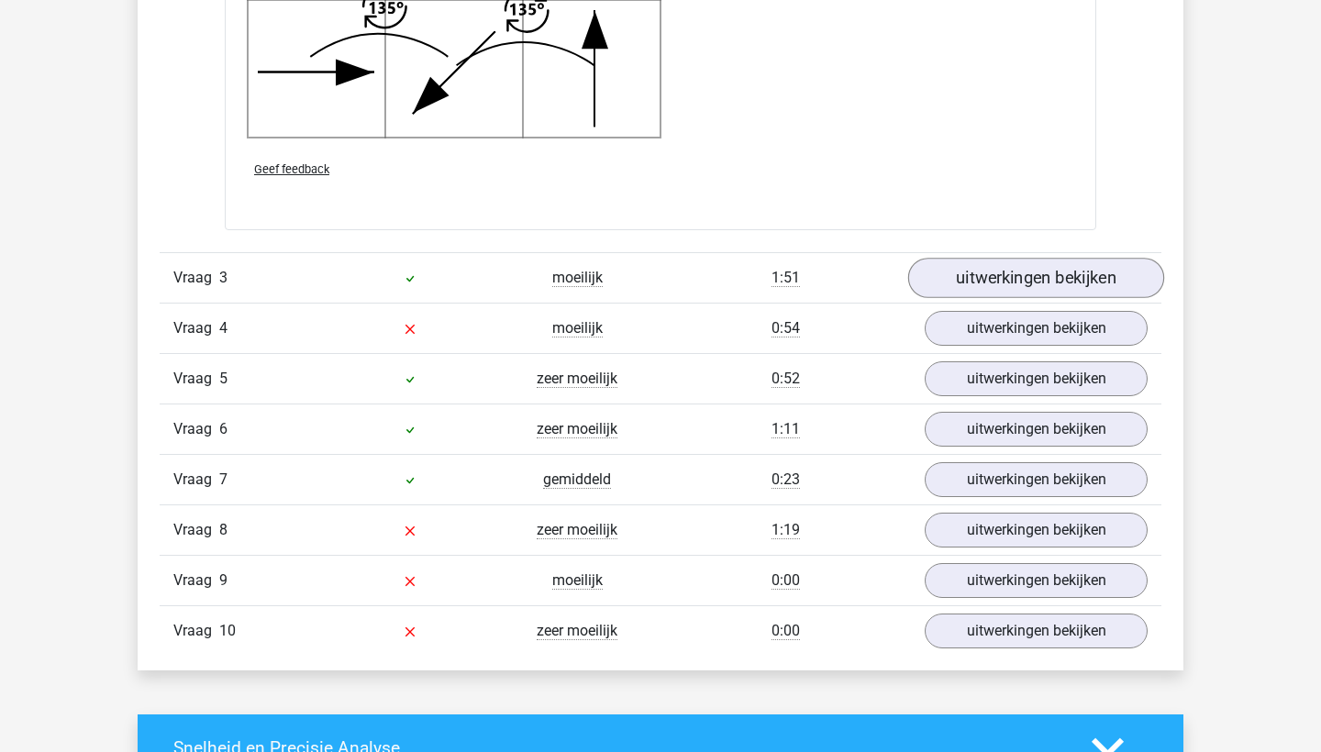
click at [961, 278] on link "uitwerkingen bekijken" at bounding box center [1036, 278] width 256 height 40
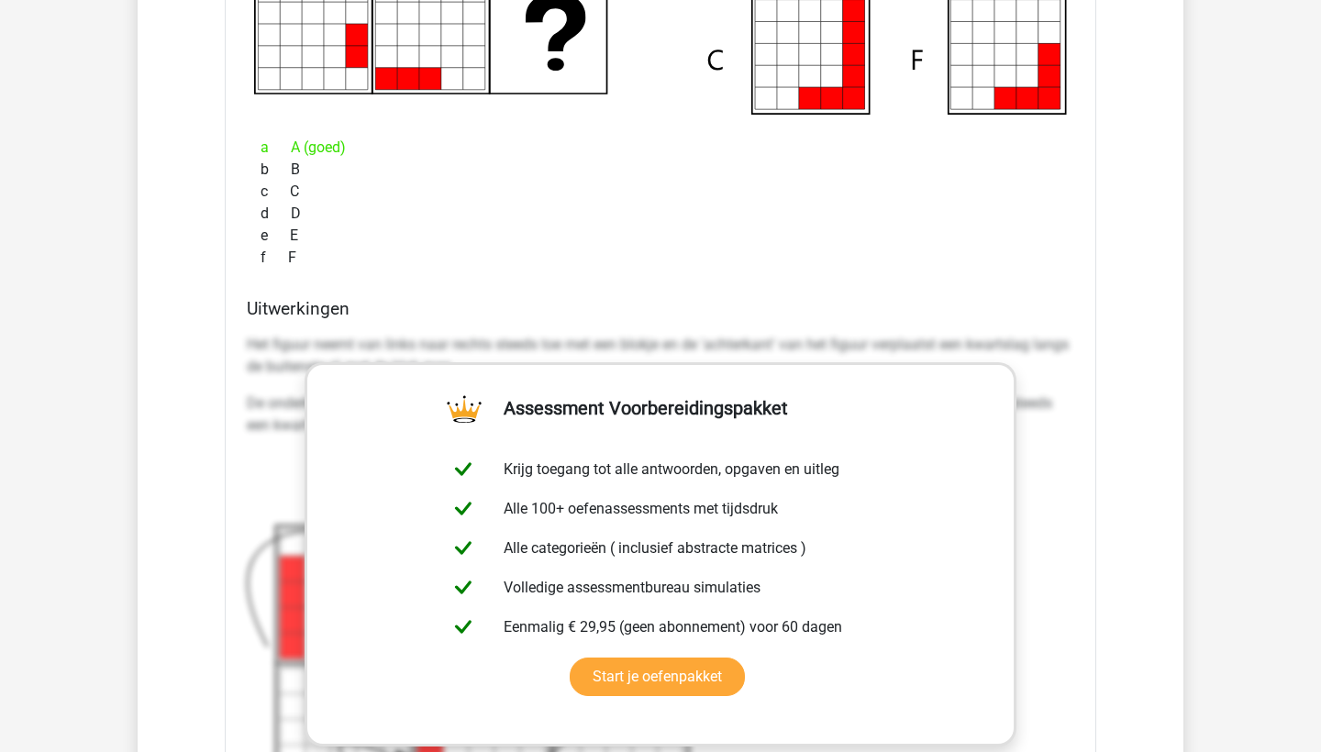
scroll to position [4646, 0]
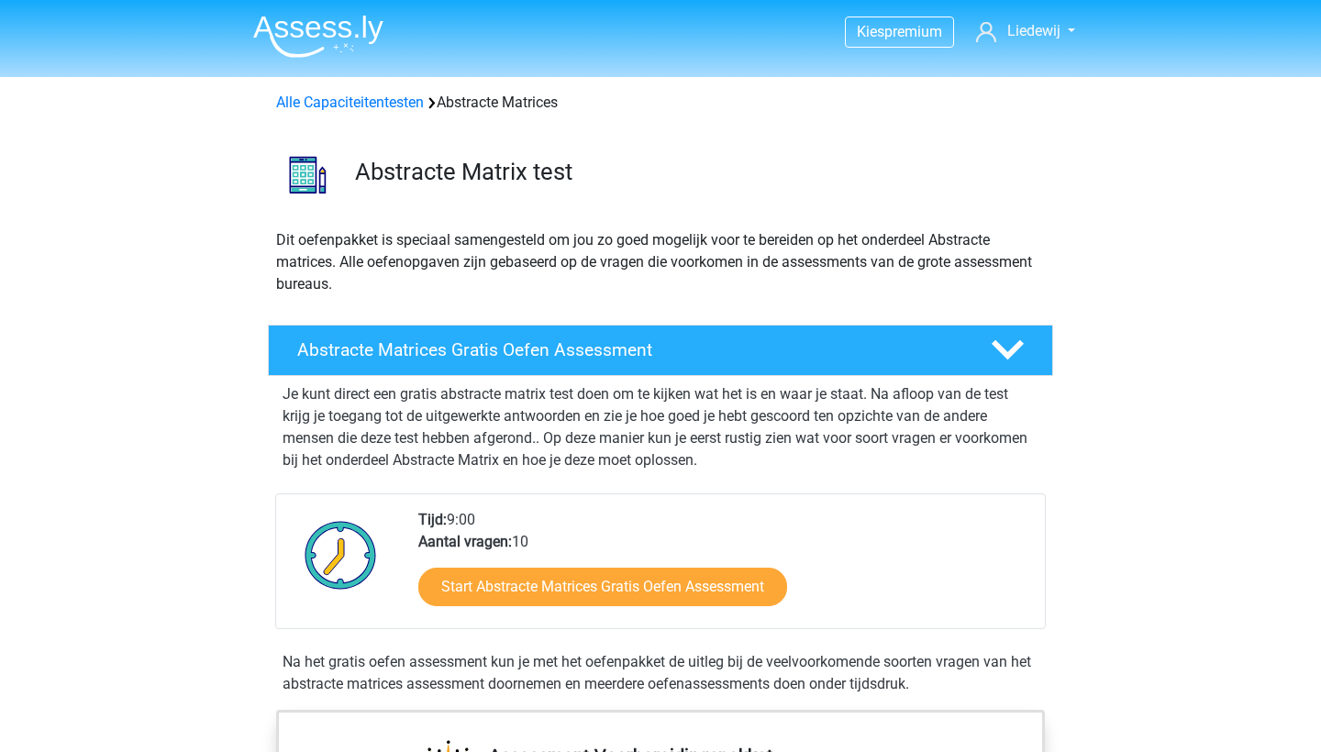
scroll to position [46, 0]
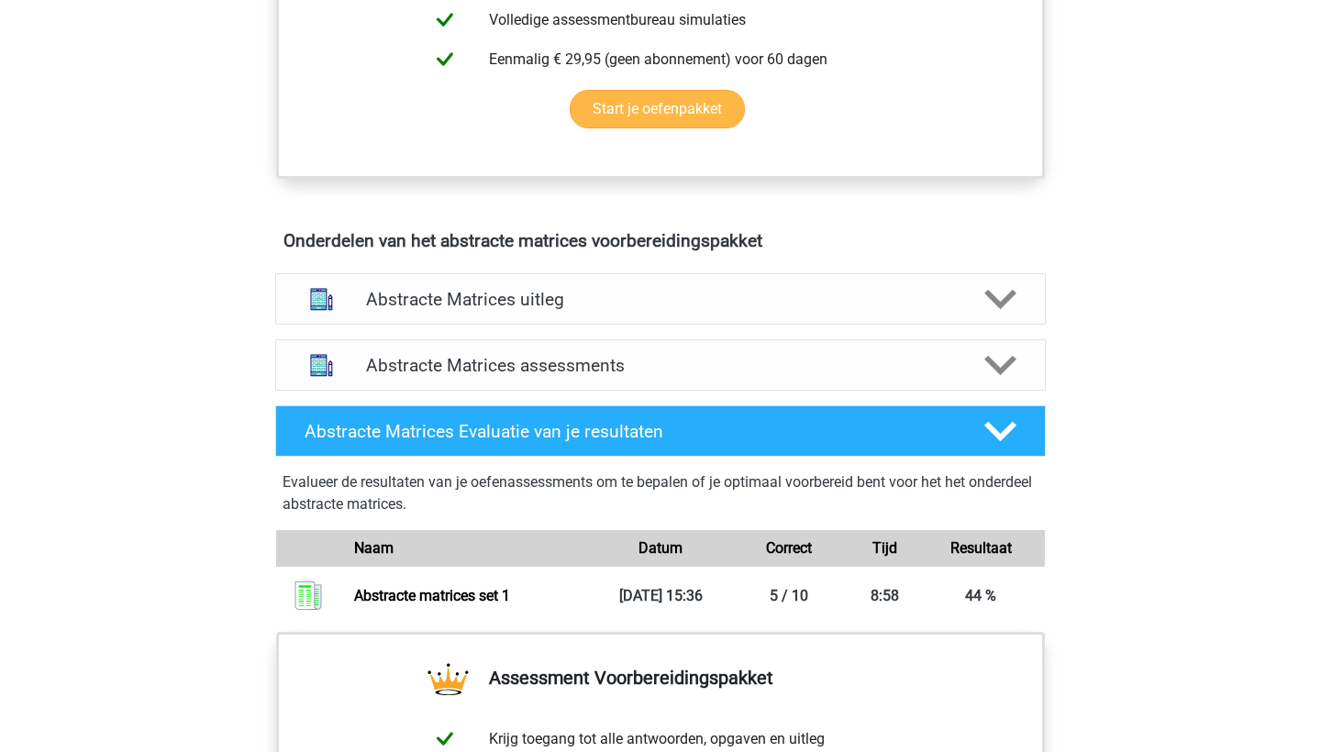
scroll to position [1003, 0]
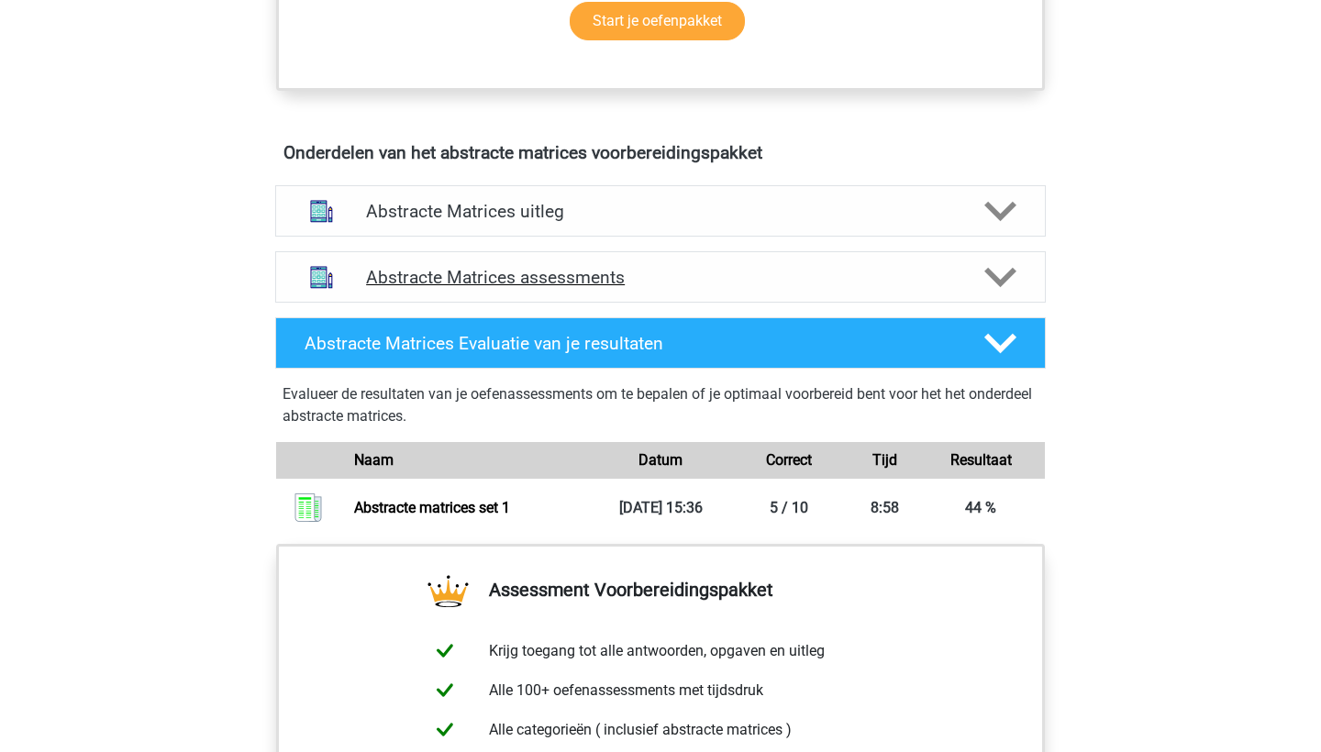
click at [535, 284] on h4 "Abstracte Matrices assessments" at bounding box center [660, 277] width 589 height 21
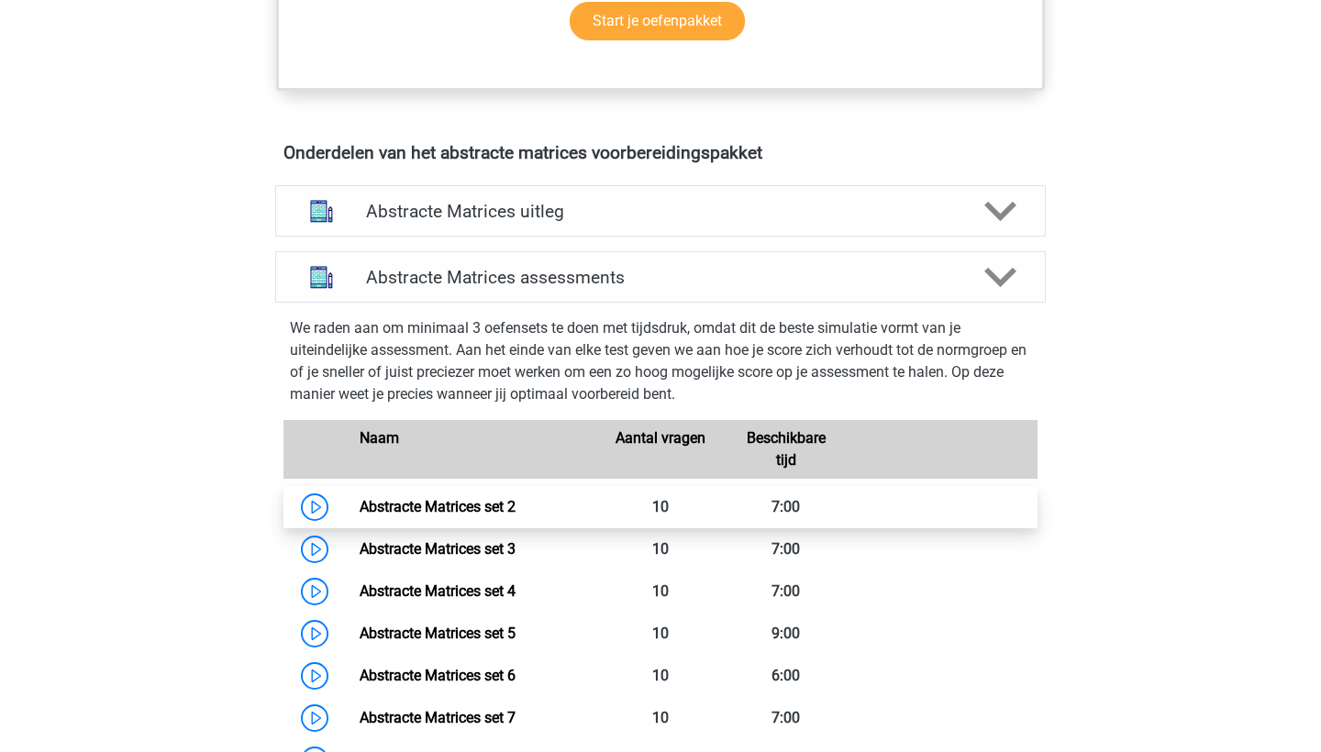
click at [439, 507] on link "Abstracte Matrices set 2" at bounding box center [438, 506] width 156 height 17
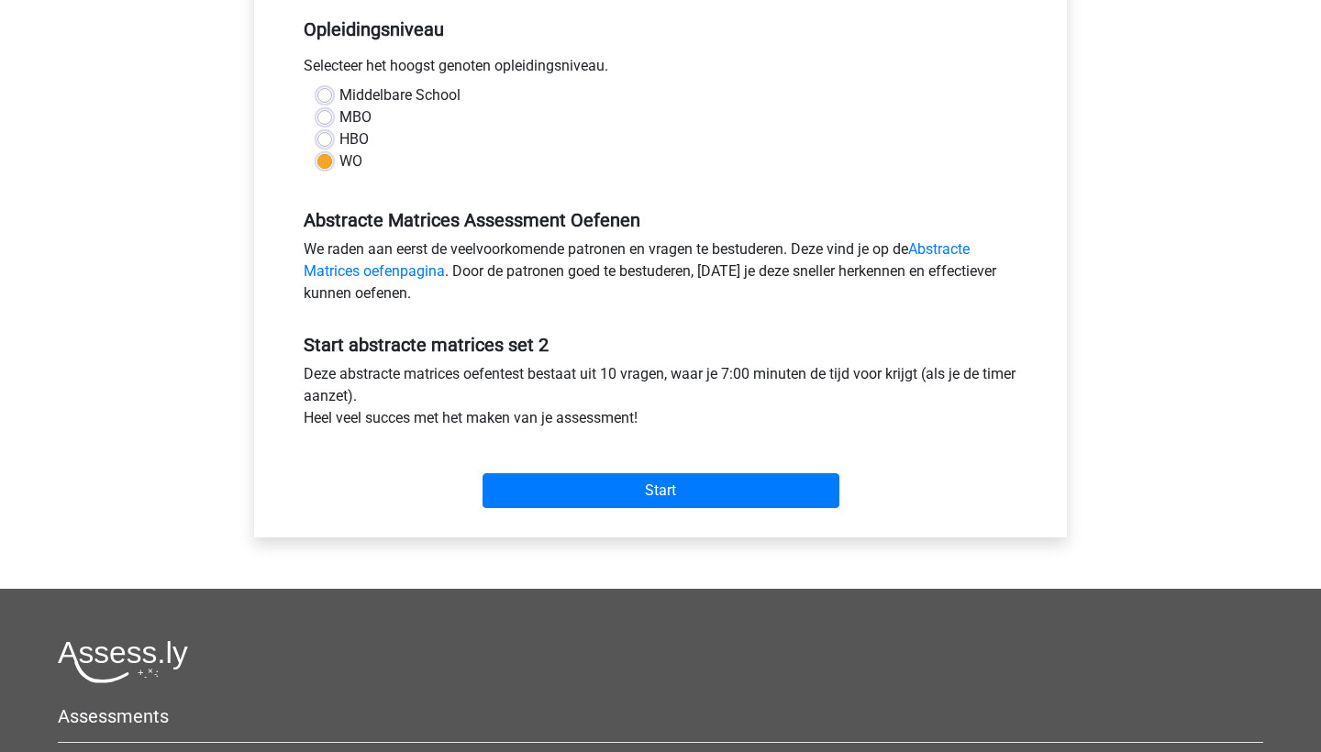
scroll to position [461, 0]
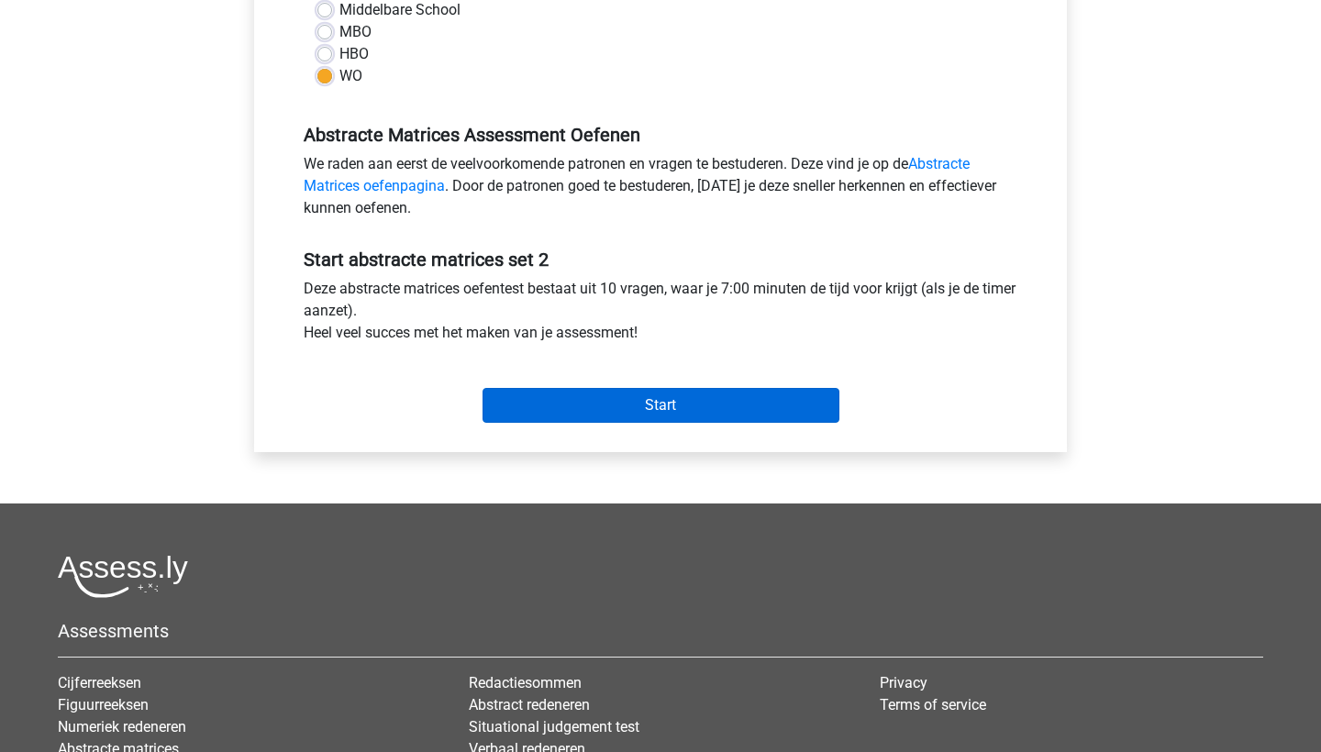
click at [578, 398] on input "Start" at bounding box center [661, 405] width 357 height 35
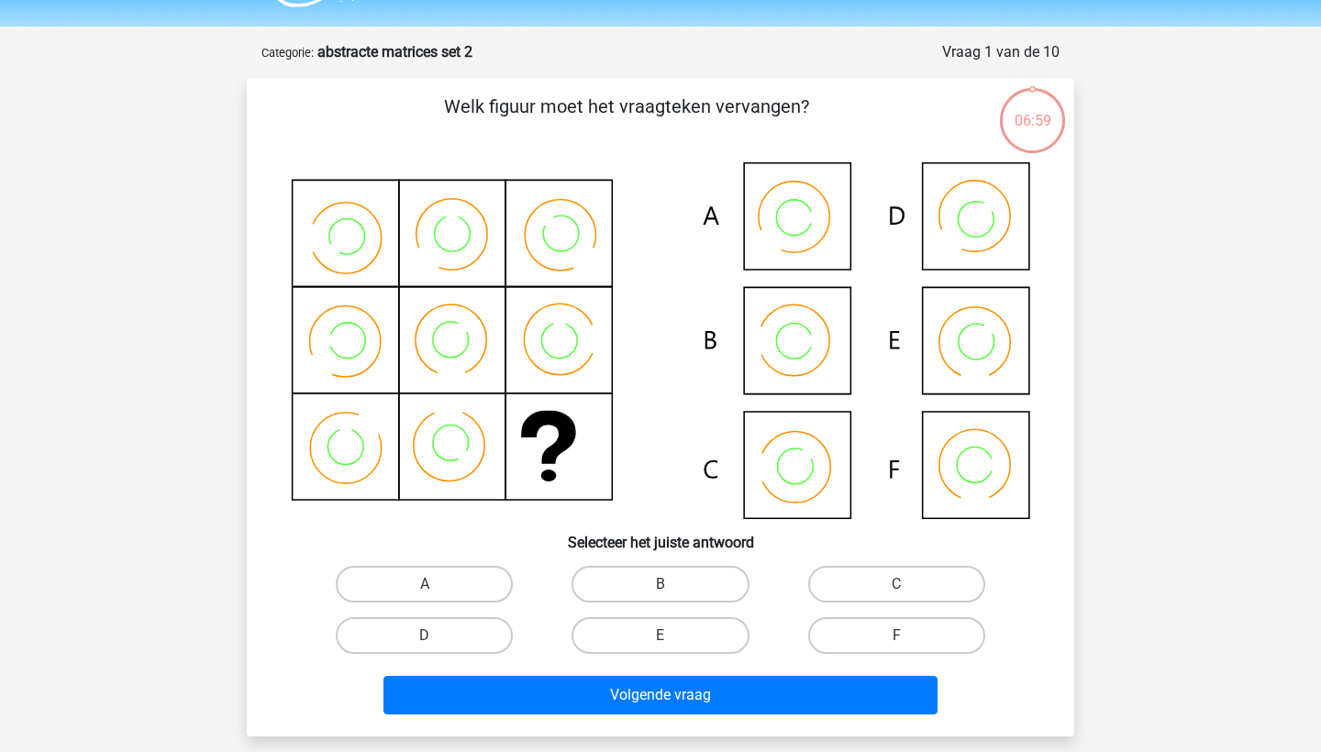
scroll to position [53, 0]
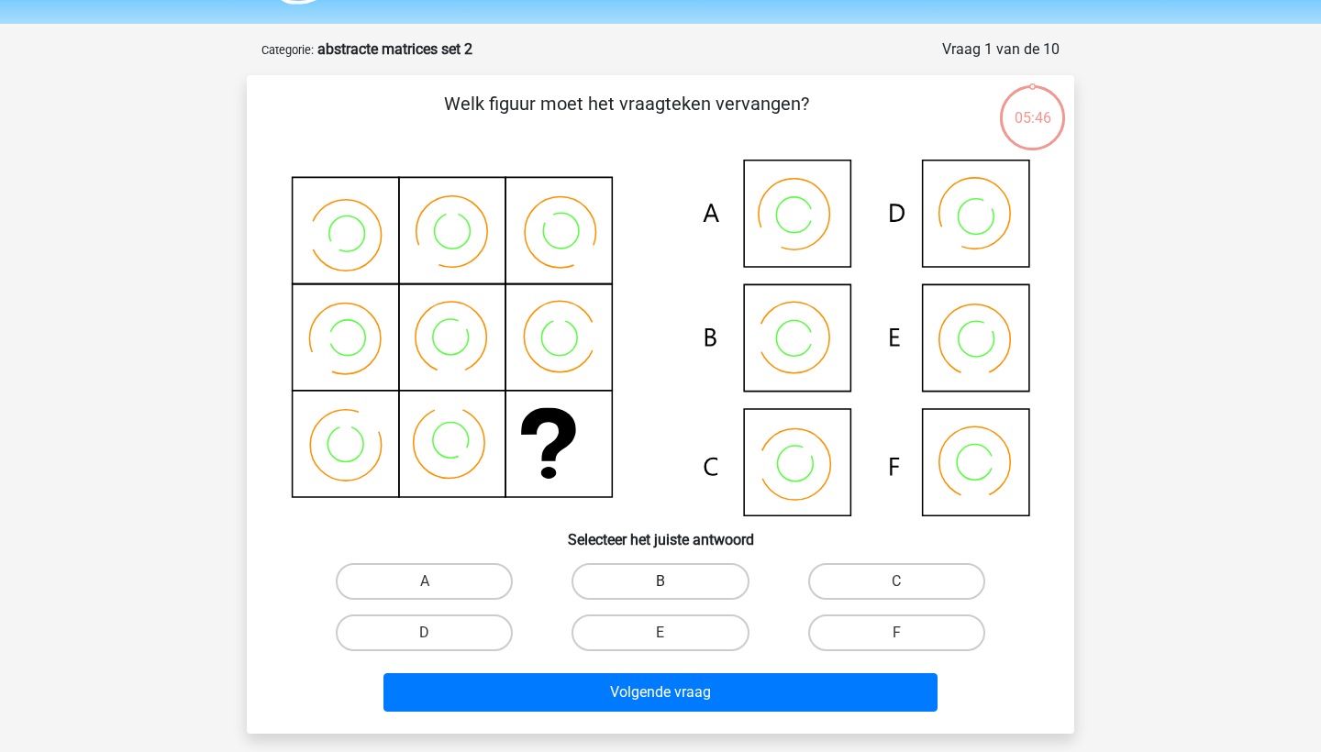
click at [688, 584] on label "B" at bounding box center [660, 581] width 177 height 37
click at [672, 584] on input "B" at bounding box center [667, 588] width 12 height 12
radio input "true"
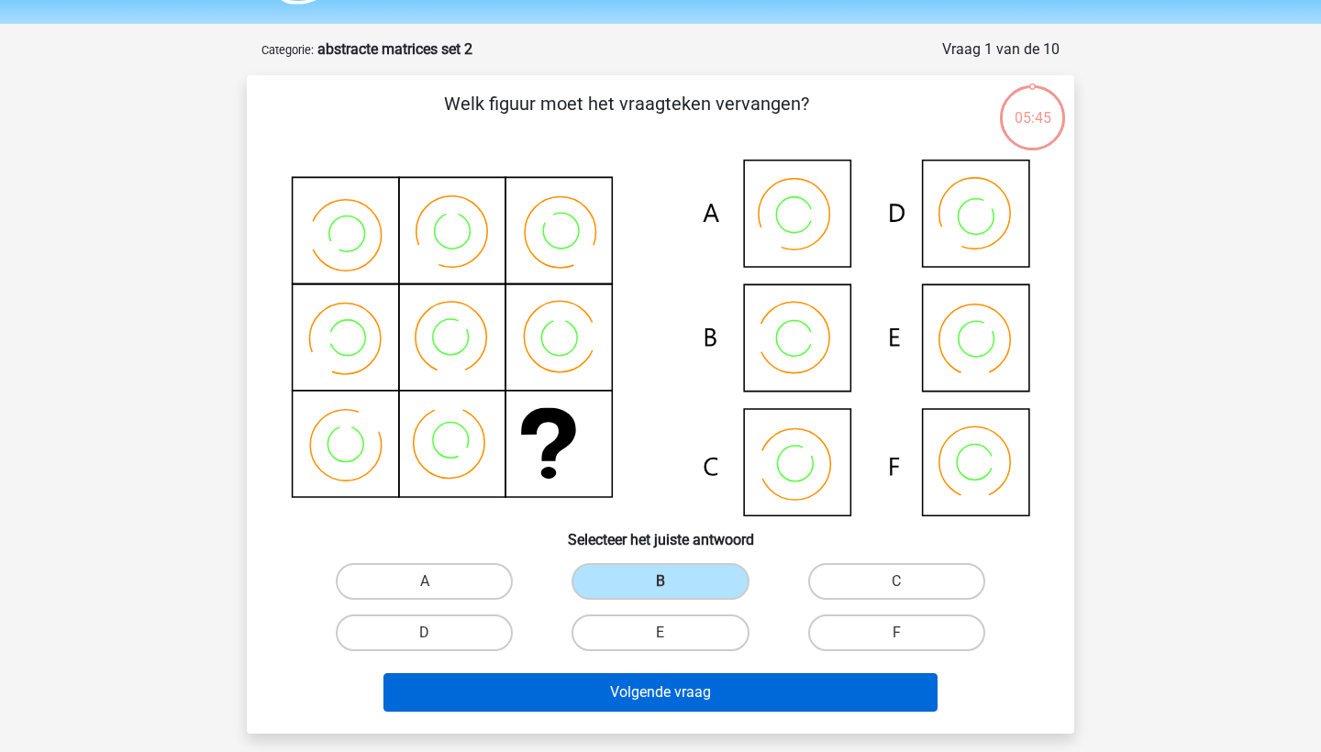
click at [643, 692] on button "Volgende vraag" at bounding box center [660, 692] width 555 height 39
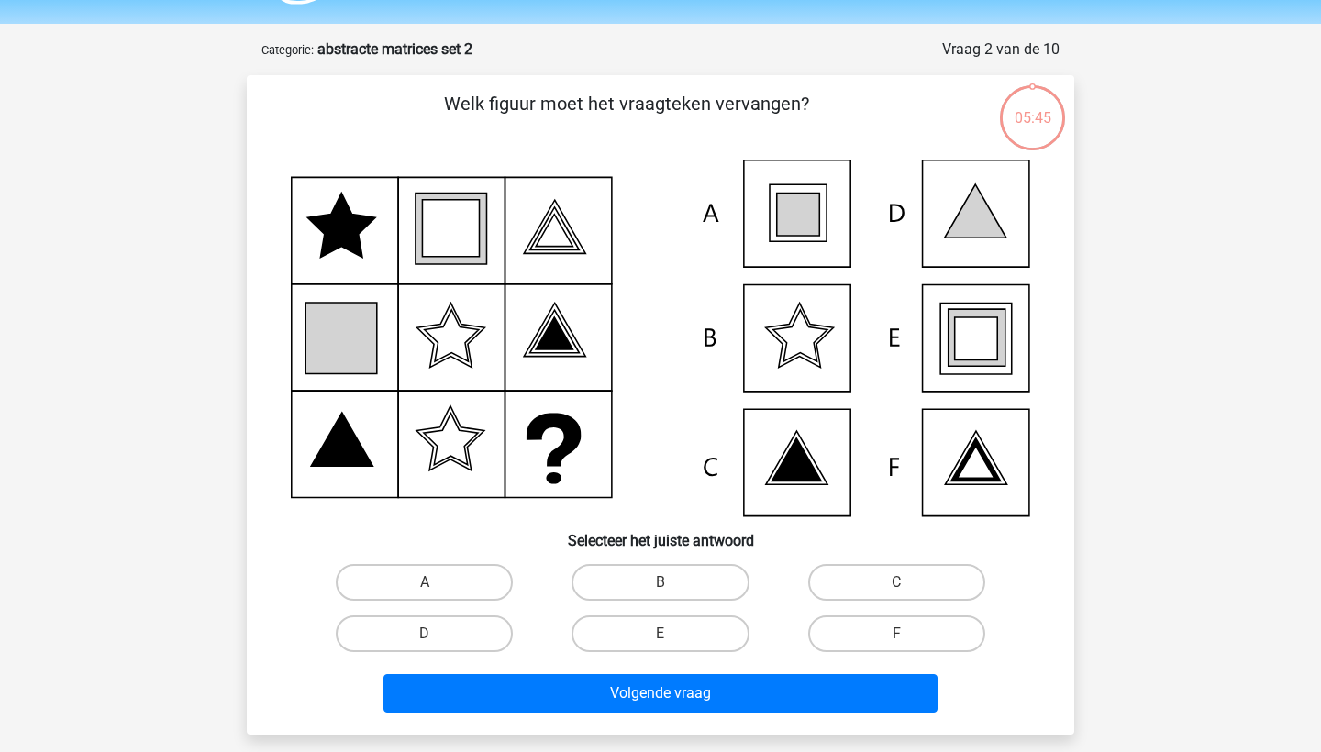
scroll to position [92, 0]
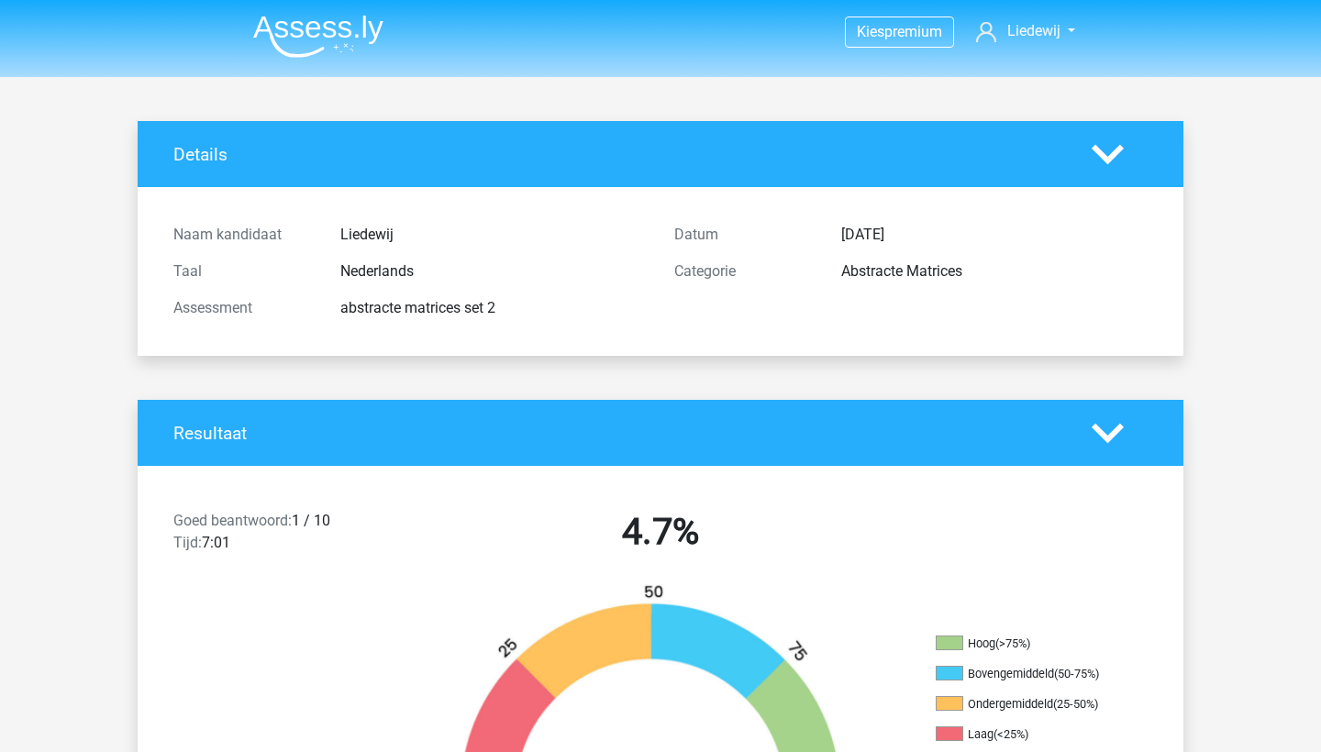
scroll to position [92, 0]
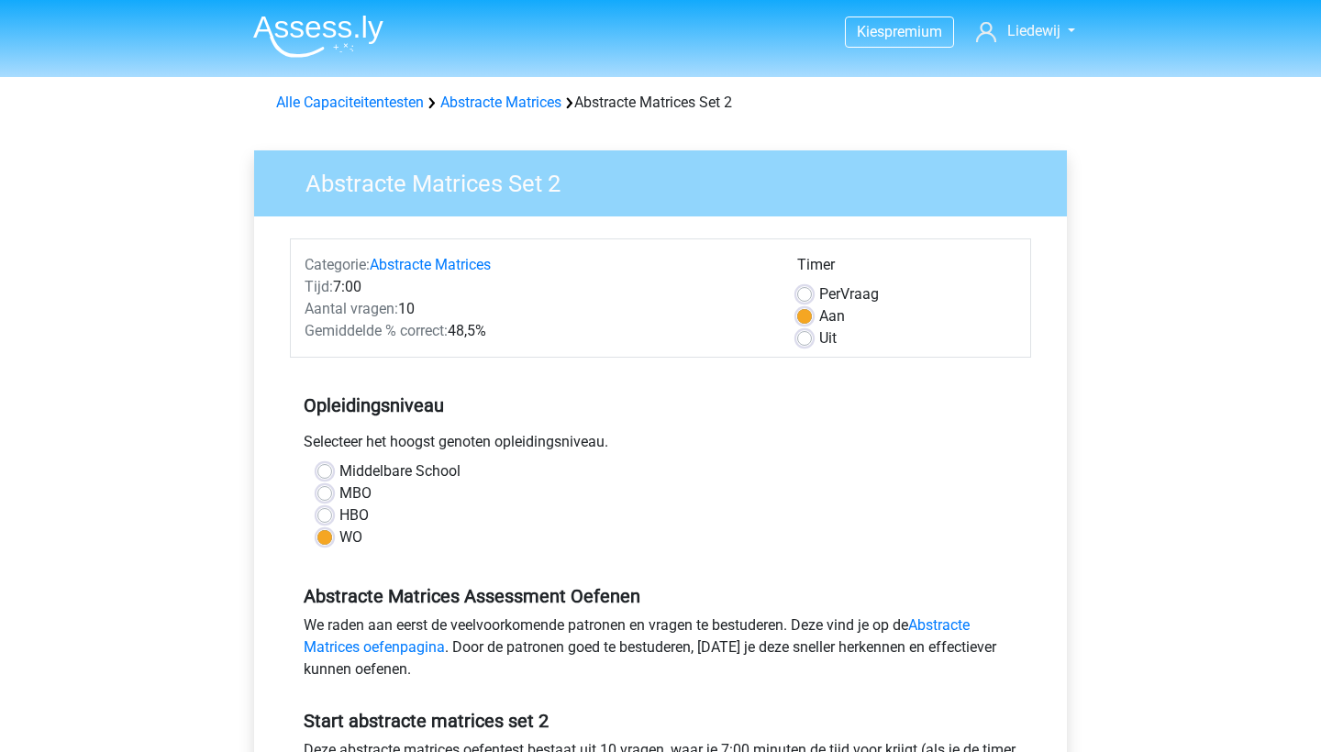
scroll to position [461, 0]
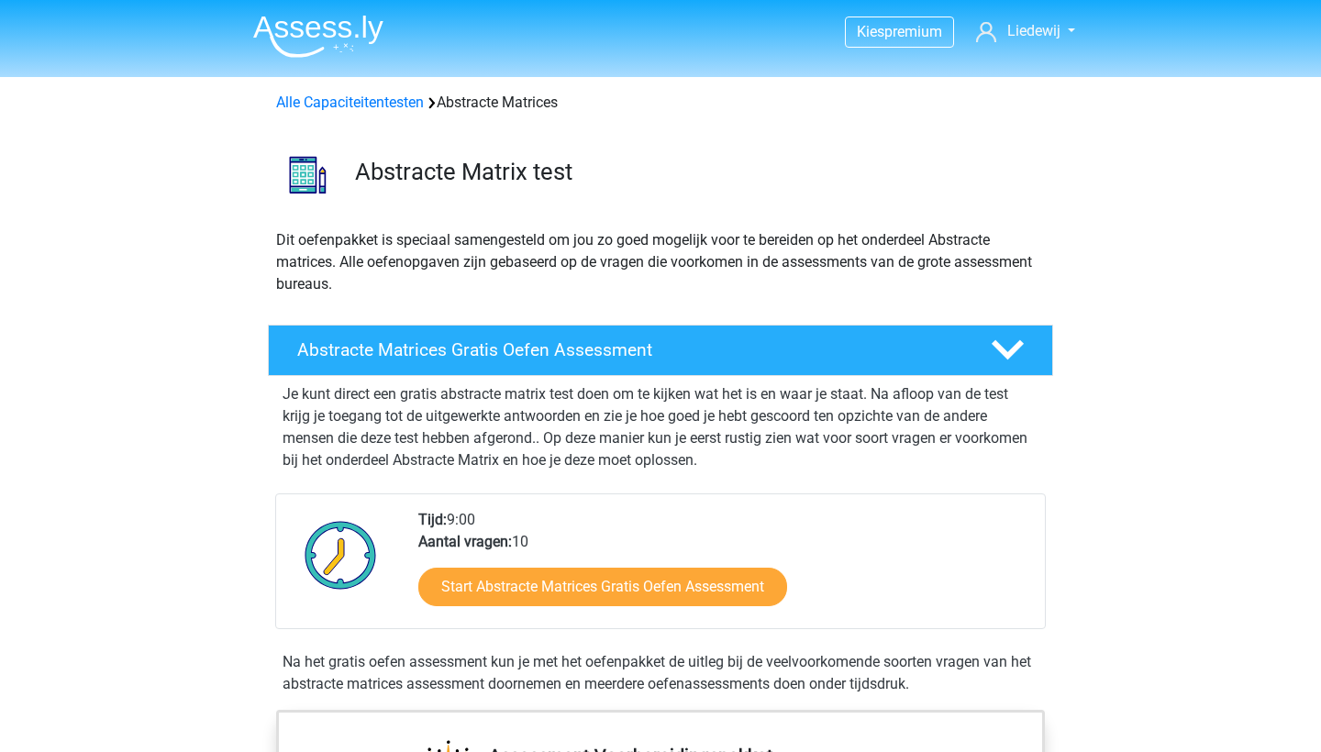
scroll to position [1003, 0]
